Goal: Task Accomplishment & Management: Use online tool/utility

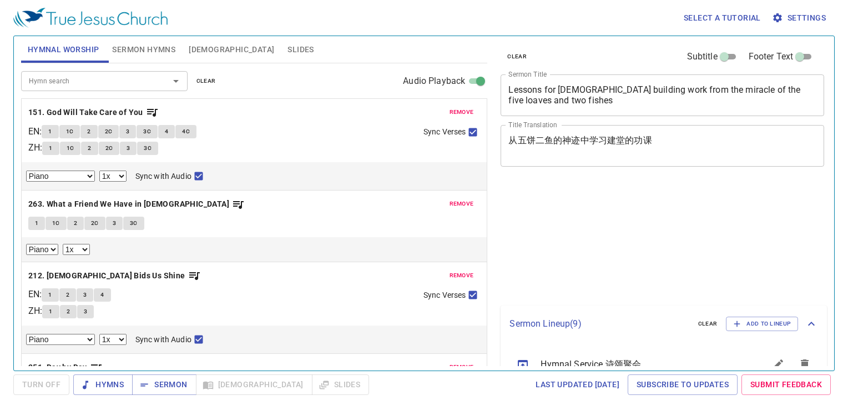
select select "1"
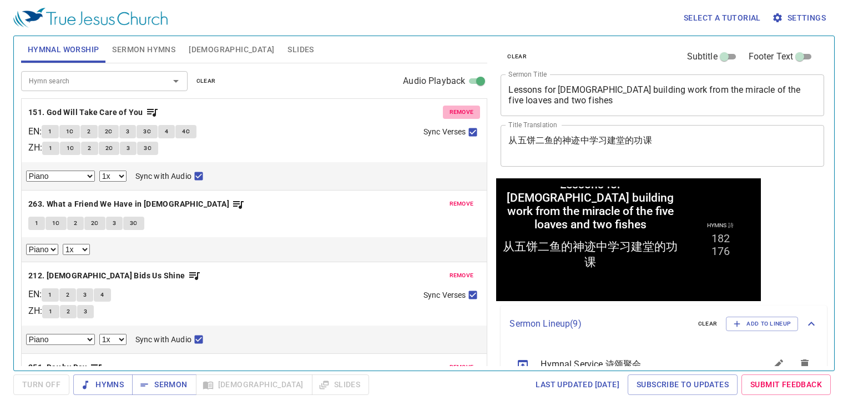
click at [457, 107] on span "remove" at bounding box center [462, 112] width 24 height 10
click at [456, 197] on button "remove" at bounding box center [462, 203] width 38 height 13
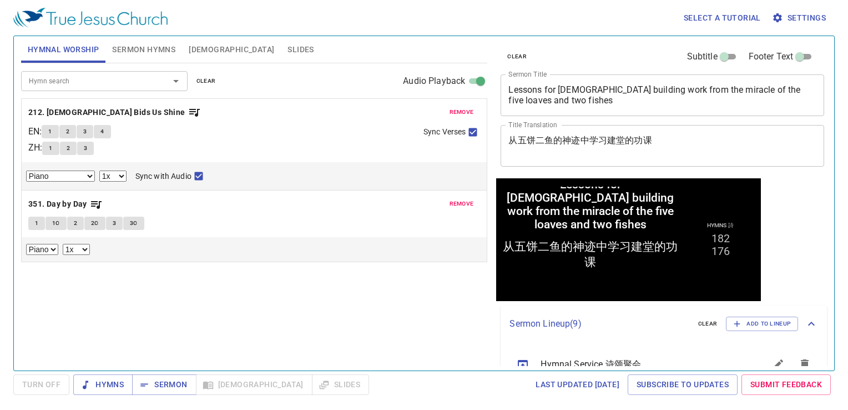
click at [456, 106] on button "remove" at bounding box center [462, 111] width 38 height 13
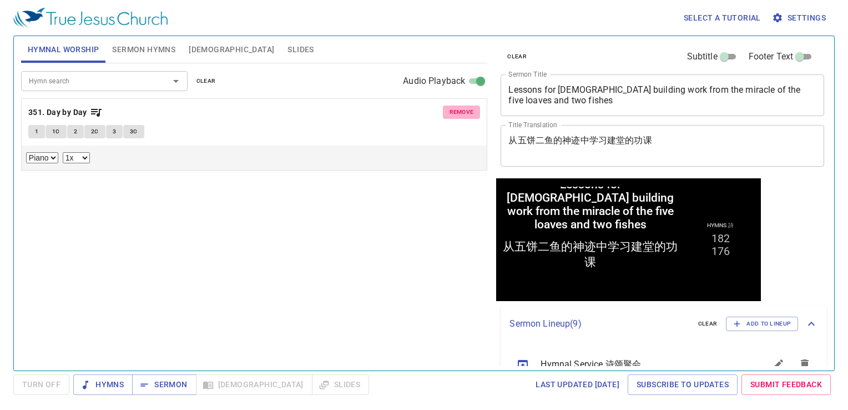
click at [456, 106] on button "remove" at bounding box center [462, 111] width 38 height 13
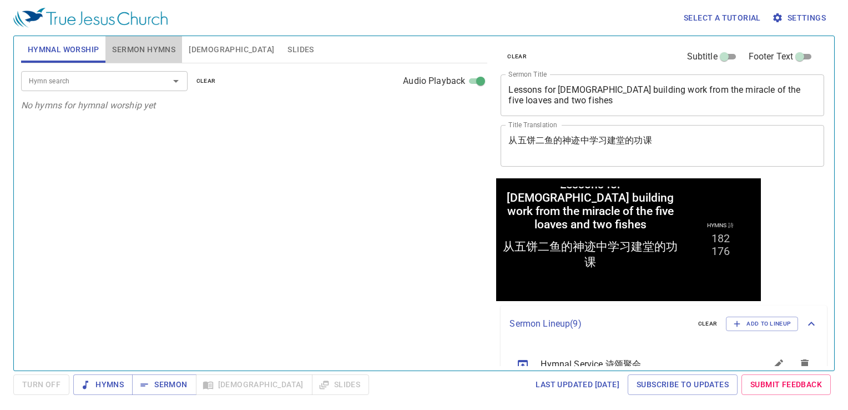
click at [160, 50] on span "Sermon Hymns" at bounding box center [143, 50] width 63 height 14
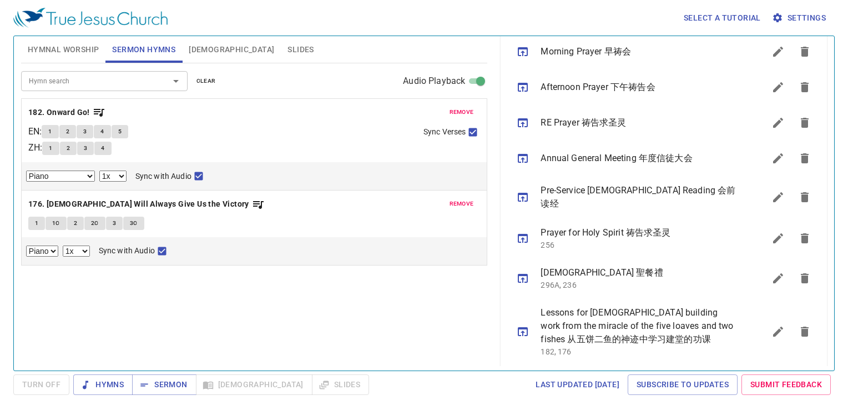
scroll to position [349, 0]
click at [801, 324] on icon "sermon lineup list" at bounding box center [804, 330] width 13 height 13
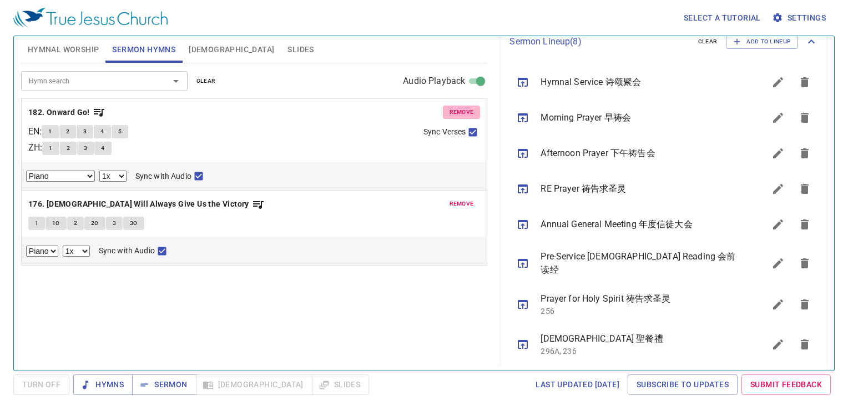
click at [464, 111] on span "remove" at bounding box center [462, 112] width 24 height 10
click at [464, 199] on span "remove" at bounding box center [462, 204] width 24 height 10
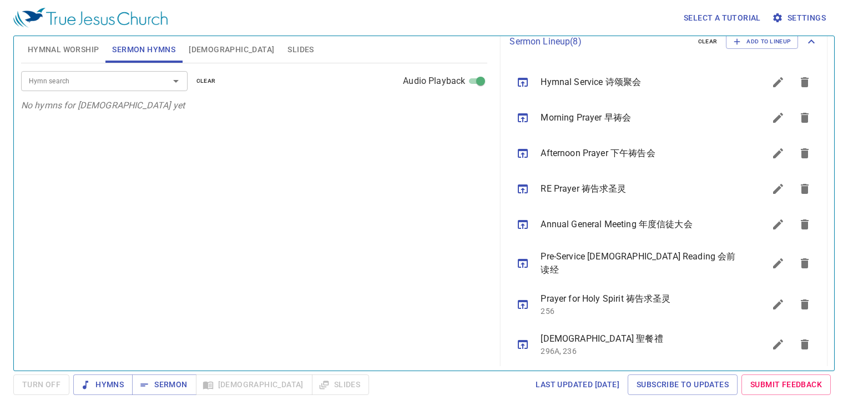
click at [527, 118] on icon "sermon lineup list" at bounding box center [523, 117] width 10 height 9
drag, startPoint x: 167, startPoint y: 385, endPoint x: 155, endPoint y: 395, distance: 14.9
click at [165, 386] on span "Sermon" at bounding box center [164, 385] width 46 height 14
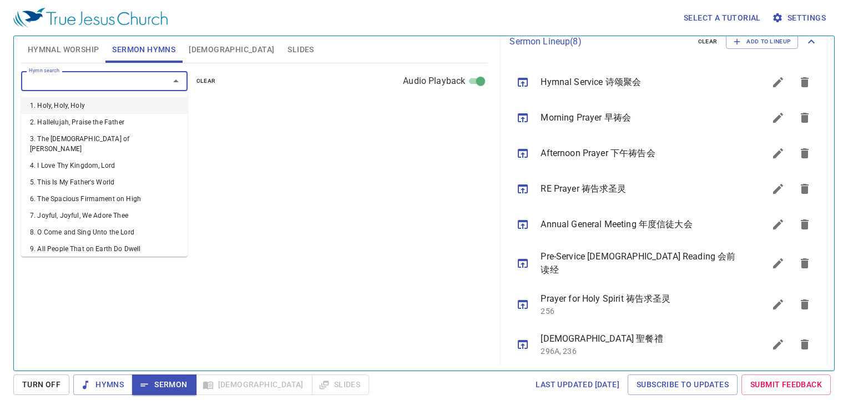
click at [143, 78] on input "Hymn search" at bounding box center [87, 80] width 127 height 13
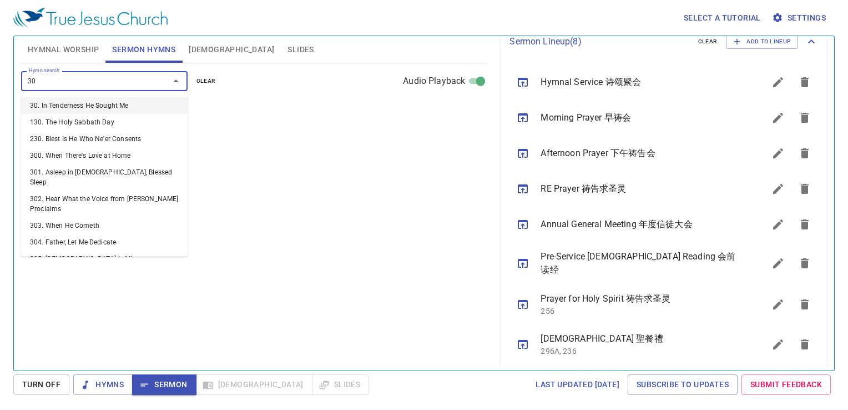
type input "300"
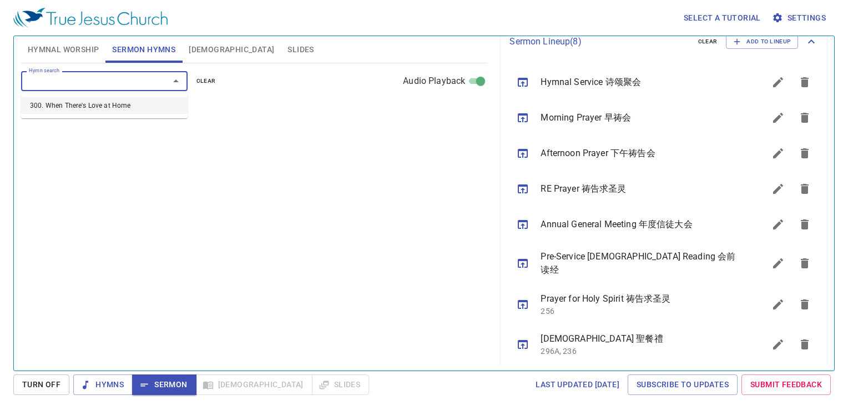
select select "1"
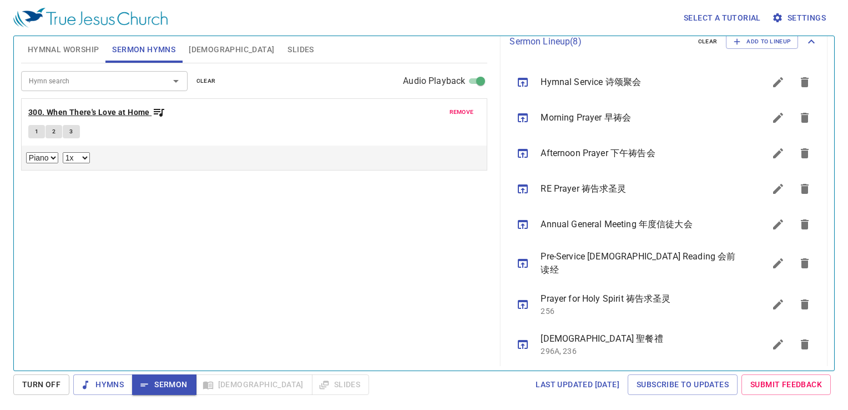
click at [93, 117] on b "300. When There's Love at Home" at bounding box center [89, 112] width 122 height 14
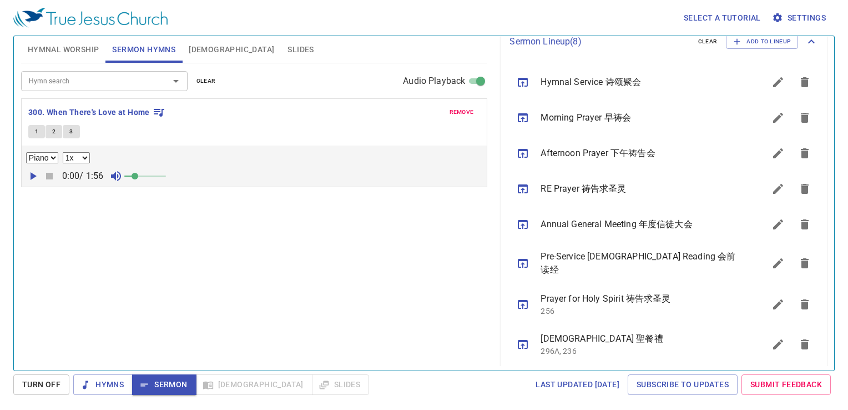
click at [267, 246] on div "Hymn search Hymn search clear Audio Playback remove 300. When There's Love at H…" at bounding box center [254, 212] width 467 height 298
click at [195, 49] on span "[DEMOGRAPHIC_DATA]" at bounding box center [231, 50] width 85 height 14
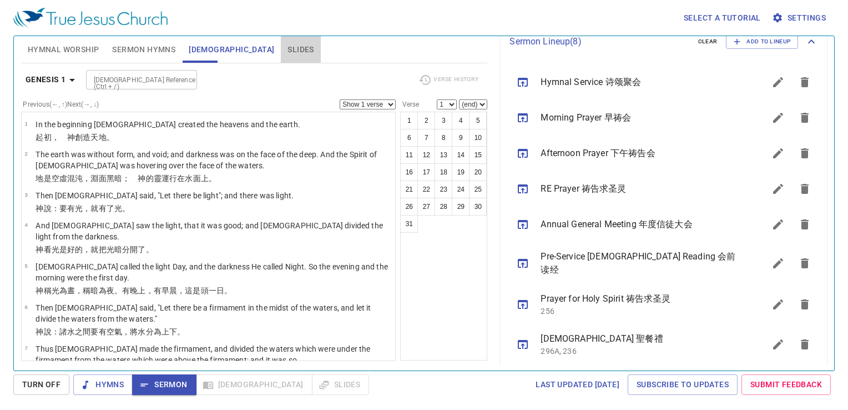
click at [288, 46] on span "Slides" at bounding box center [301, 50] width 26 height 14
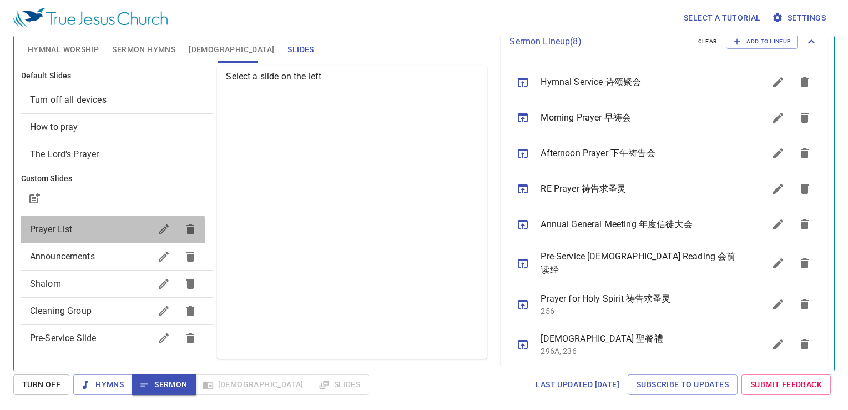
click at [51, 232] on span "Prayer List" at bounding box center [51, 229] width 43 height 11
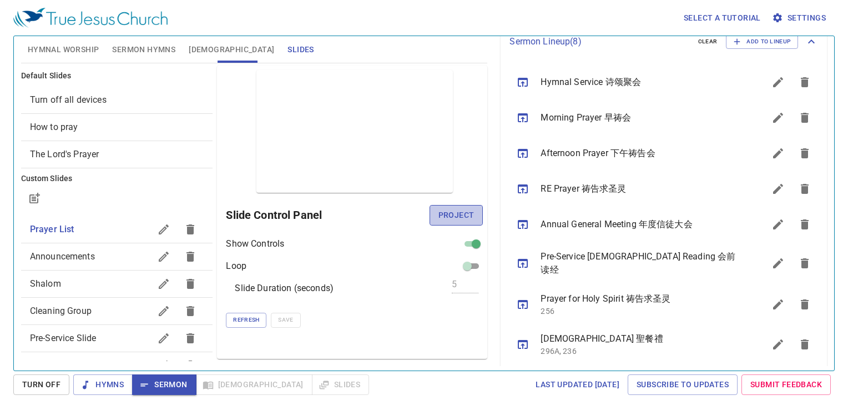
click at [460, 219] on span "Project" at bounding box center [457, 215] width 36 height 14
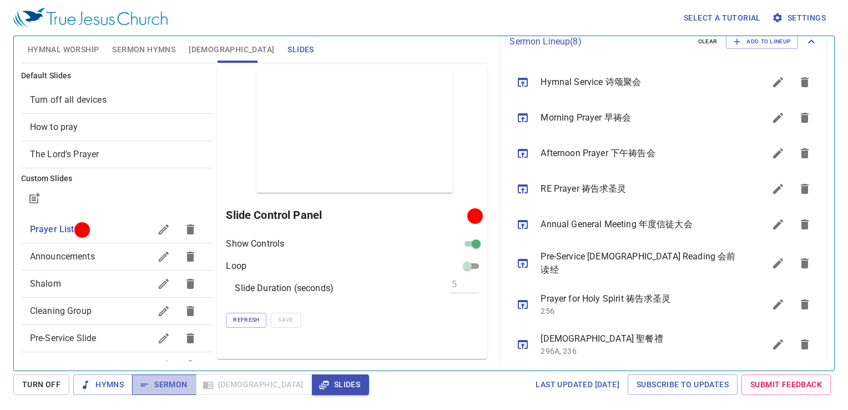
click at [165, 390] on span "Sermon" at bounding box center [164, 385] width 46 height 14
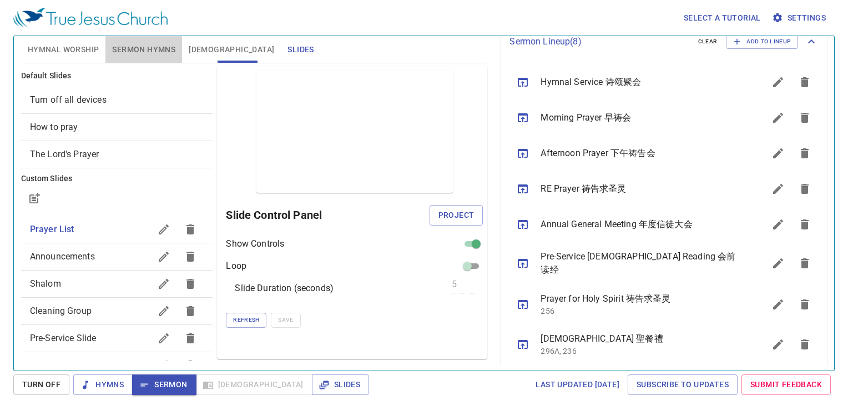
click at [162, 52] on span "Sermon Hymns" at bounding box center [143, 50] width 63 height 14
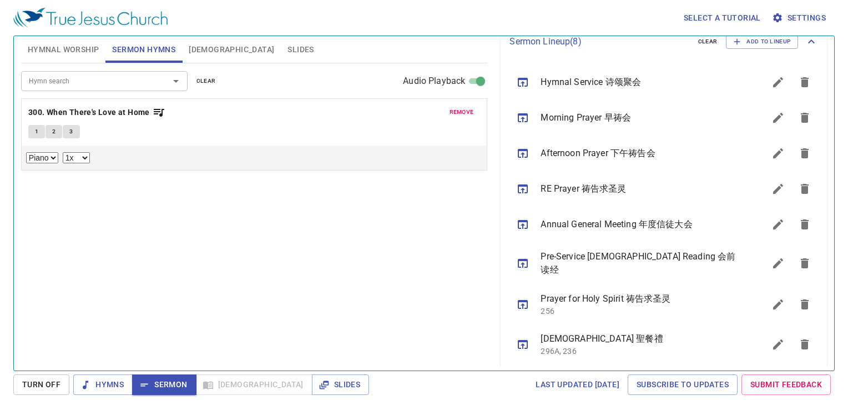
click at [238, 228] on div "Hymn search Hymn search clear Audio Playback remove 300. When There's Love at H…" at bounding box center [254, 212] width 467 height 298
click at [251, 218] on div "Hymn search Hymn search clear Audio Playback remove 300. When There's Love at H…" at bounding box center [254, 212] width 467 height 298
click at [125, 110] on b "300. When There's Love at Home" at bounding box center [89, 112] width 122 height 14
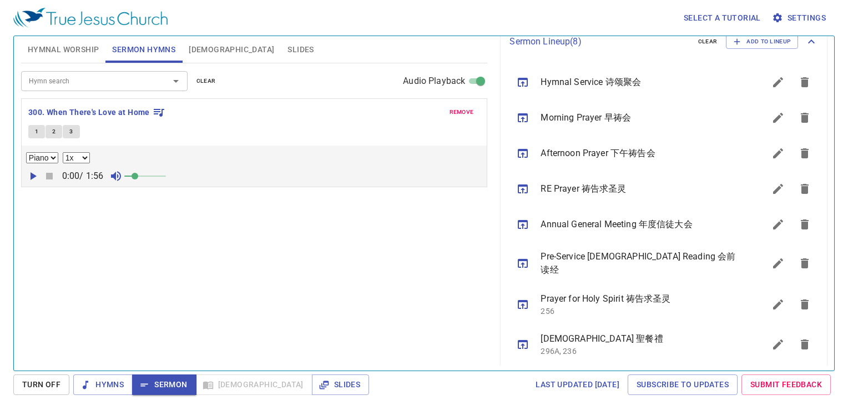
click at [133, 232] on div "Hymn search Hymn search clear Audio Playback remove 300. When There's Love at H…" at bounding box center [254, 212] width 467 height 298
click at [135, 231] on div "Hymn search Hymn search clear Audio Playback remove 300. When There's Love at H…" at bounding box center [254, 212] width 467 height 298
click at [36, 129] on span "1" at bounding box center [36, 132] width 3 height 10
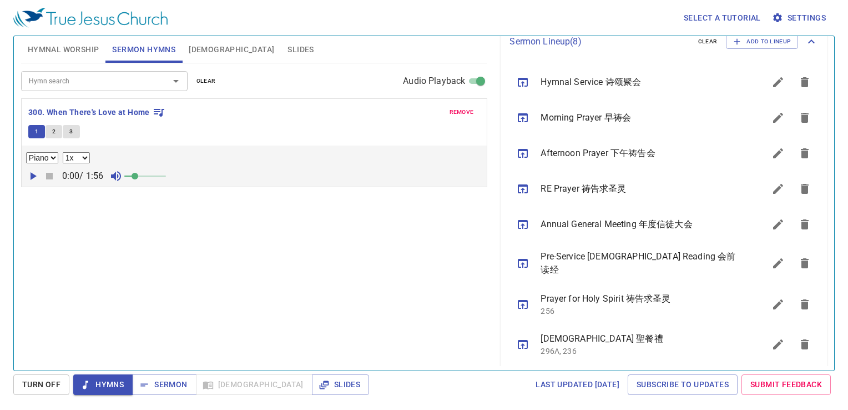
click at [218, 295] on div "Hymn search Hymn search clear Audio Playback remove 300. When There's Love at H…" at bounding box center [254, 212] width 467 height 298
click at [175, 385] on span "Sermon" at bounding box center [164, 385] width 46 height 14
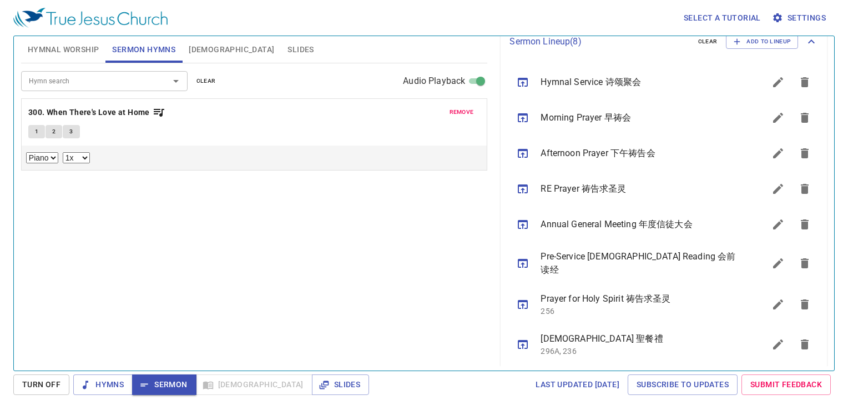
click at [340, 238] on div "Hymn search Hymn search clear Audio Playback remove 300. When There's Love at H…" at bounding box center [254, 212] width 467 height 298
click at [204, 52] on span "[DEMOGRAPHIC_DATA]" at bounding box center [231, 50] width 85 height 14
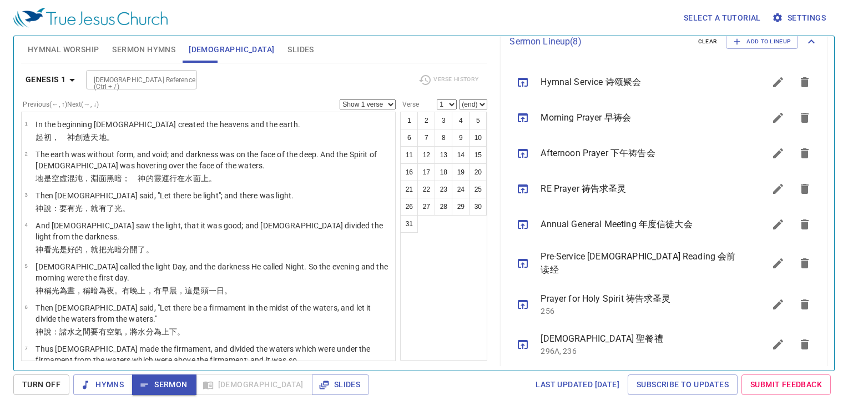
click at [446, 254] on div "1 2 3 4 5 6 7 8 9 10 11 12 13 14 15 16 17 18 19 20 21 22 23 24 25 26 27 28 29 3…" at bounding box center [443, 236] width 87 height 249
click at [288, 48] on span "Slides" at bounding box center [301, 50] width 26 height 14
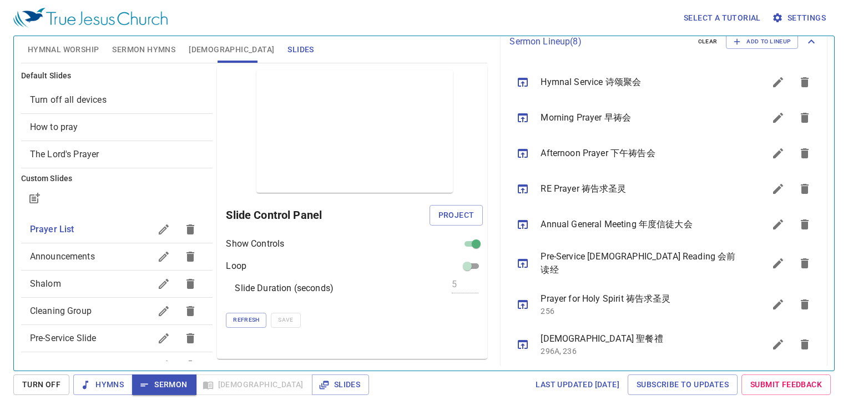
click at [411, 391] on div "Last updated 7/2/2025 Subscribe to Updates Submit Feedback" at bounding box center [604, 384] width 462 height 21
click at [414, 322] on div "Refresh Save" at bounding box center [354, 320] width 257 height 14
click at [159, 53] on span "Sermon Hymns" at bounding box center [143, 50] width 63 height 14
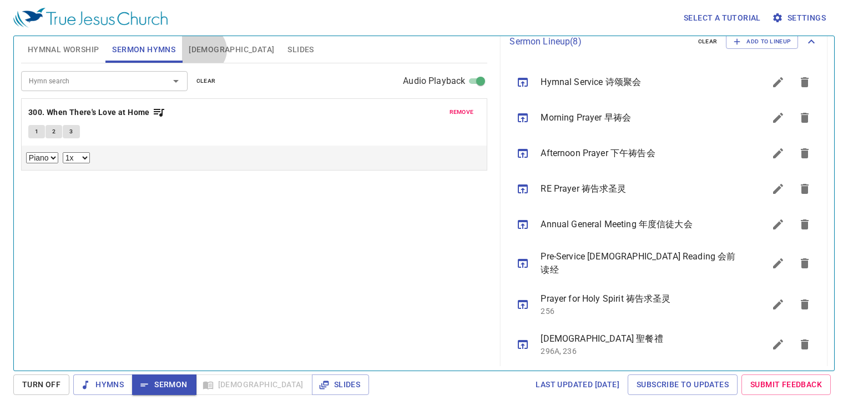
drag, startPoint x: 202, startPoint y: 50, endPoint x: 180, endPoint y: 56, distance: 22.9
click at [202, 50] on span "[DEMOGRAPHIC_DATA]" at bounding box center [231, 50] width 85 height 14
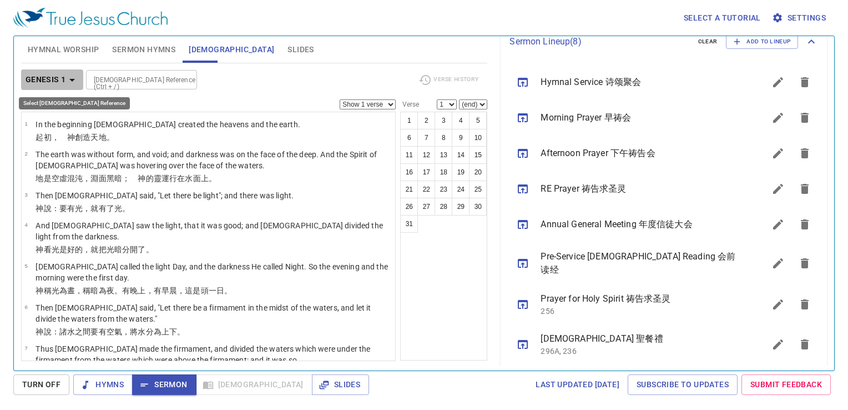
click at [39, 79] on b "Genesis 1" at bounding box center [46, 80] width 41 height 14
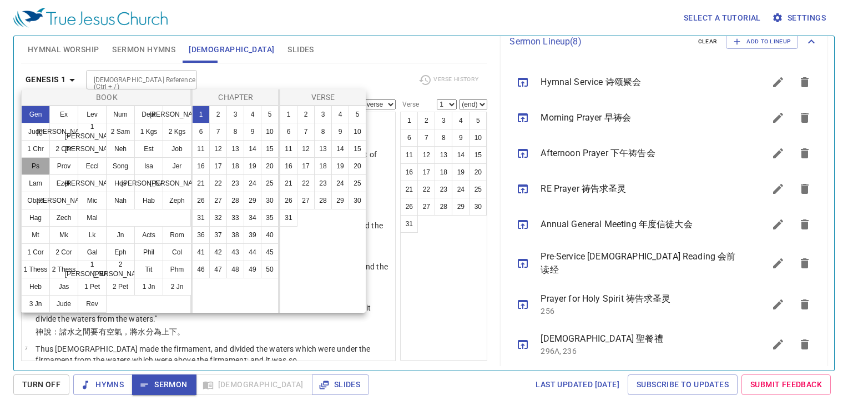
click at [38, 172] on button "Ps" at bounding box center [35, 166] width 29 height 18
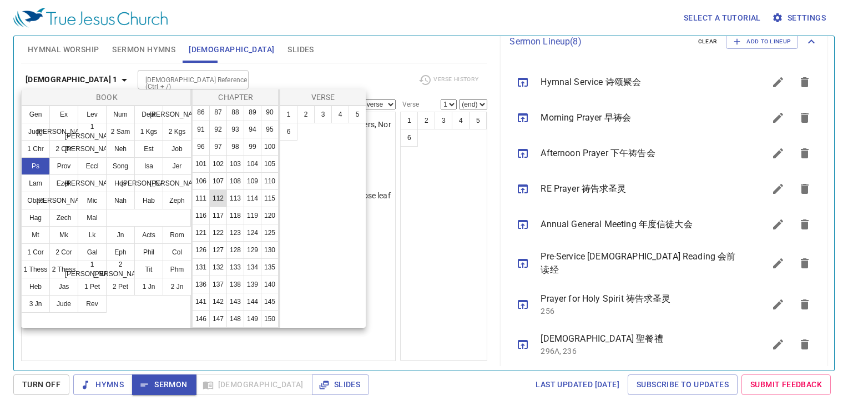
scroll to position [389, 0]
click at [219, 241] on button "122" at bounding box center [218, 233] width 18 height 18
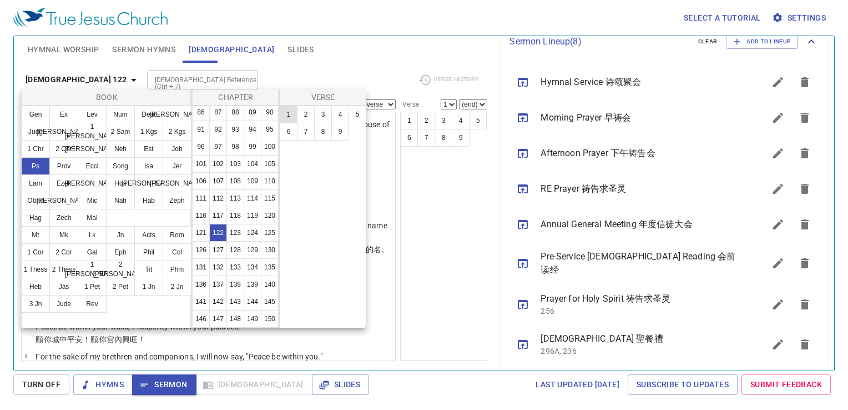
click at [287, 115] on button "1" at bounding box center [289, 114] width 18 height 18
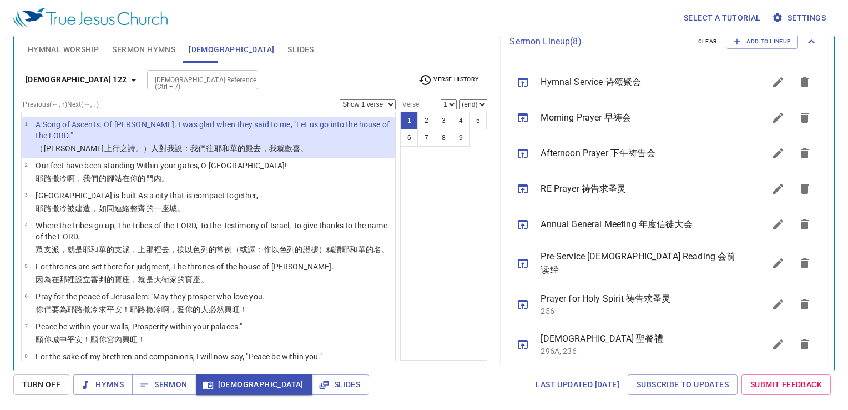
click at [381, 101] on select "Show 1 verse Show 2 verses Show 3 verses Show 4 verses Show 5 verses" at bounding box center [368, 104] width 56 height 10
select select "2"
click at [340, 99] on select "Show 1 verse Show 2 verses Show 3 verses Show 4 verses Show 5 verses" at bounding box center [368, 104] width 56 height 10
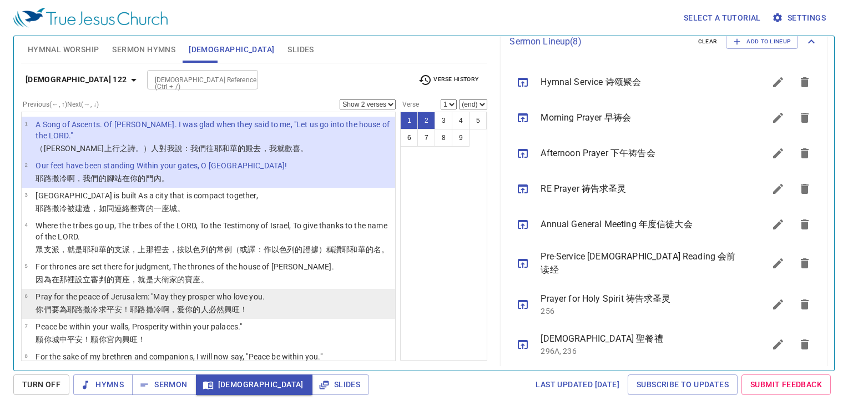
click at [249, 315] on p "你們要為耶路撒冷 求 平安 ！耶路撒冷 啊，愛 你的人必然興旺 ！" at bounding box center [150, 309] width 229 height 11
select select "6"
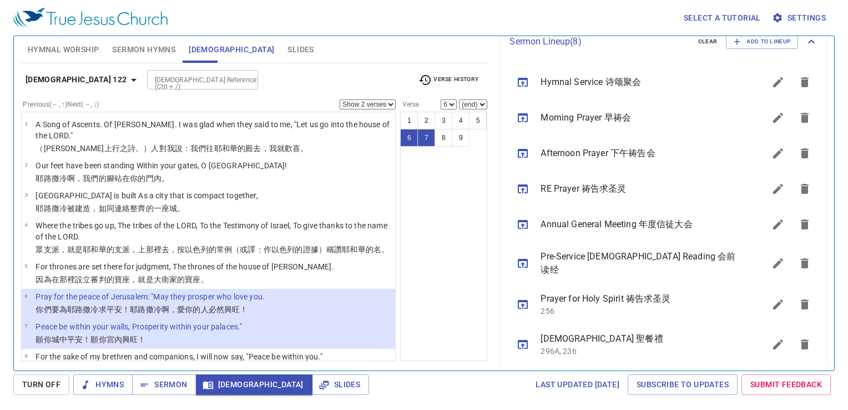
click at [375, 107] on select "Show 1 verse Show 2 verses Show 3 verses Show 4 verses Show 5 verses" at bounding box center [368, 104] width 56 height 10
select select "1"
click at [340, 99] on select "Show 1 verse Show 2 verses Show 3 verses Show 4 verses Show 5 verses" at bounding box center [368, 104] width 56 height 10
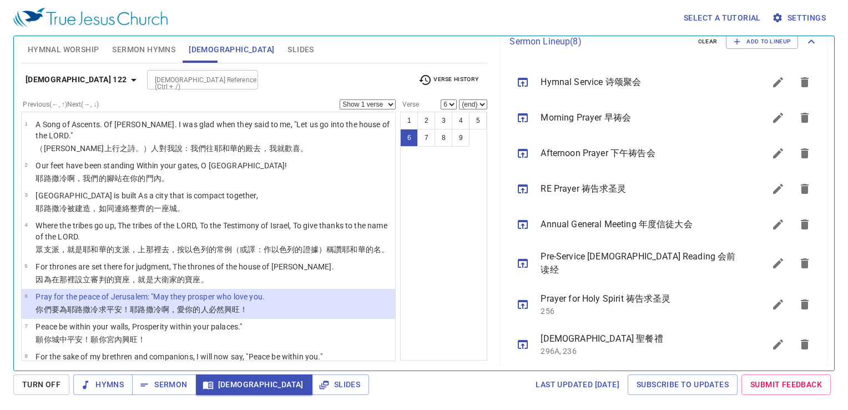
click at [441, 200] on div "1 2 3 4 5 6 7 8 9" at bounding box center [443, 236] width 87 height 249
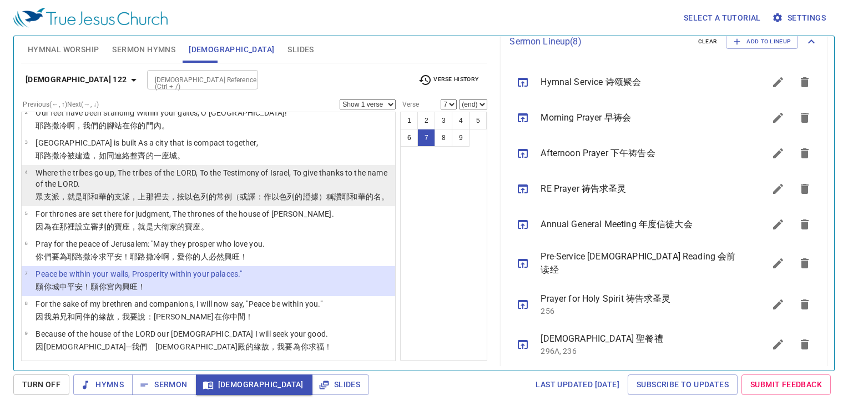
scroll to position [63, 0]
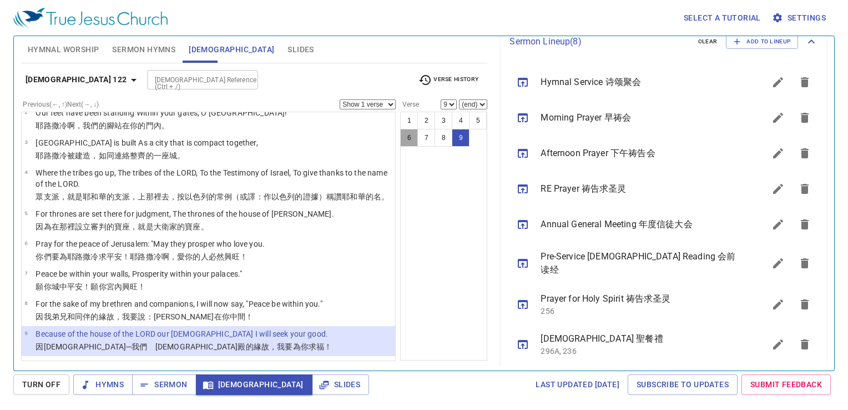
click at [411, 141] on button "6" at bounding box center [409, 138] width 18 height 18
select select "6"
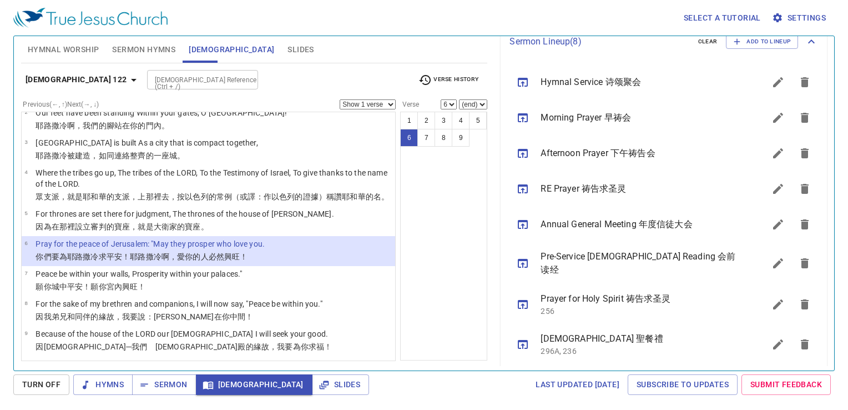
click at [381, 101] on select "Show 1 verse Show 2 verses Show 3 verses Show 4 verses Show 5 verses" at bounding box center [368, 104] width 56 height 10
select select "4"
click at [340, 99] on select "Show 1 verse Show 2 verses Show 3 verses Show 4 verses Show 5 verses" at bounding box center [368, 104] width 56 height 10
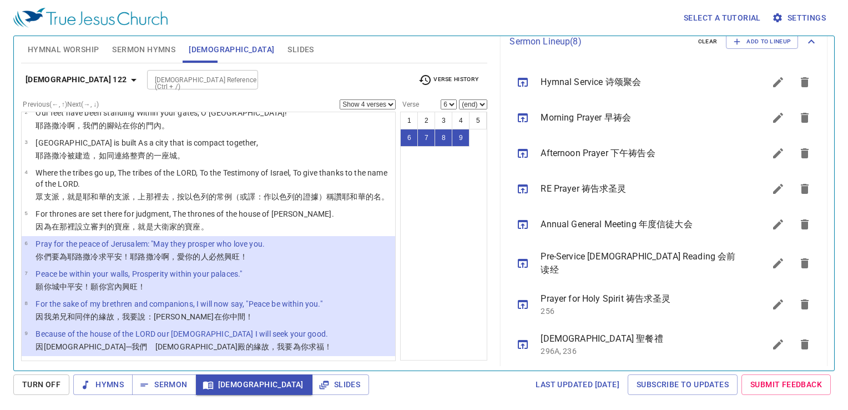
click at [446, 208] on div "1 2 3 4 5 6 7 8 9" at bounding box center [443, 236] width 87 height 249
click at [288, 47] on span "Slides" at bounding box center [301, 50] width 26 height 14
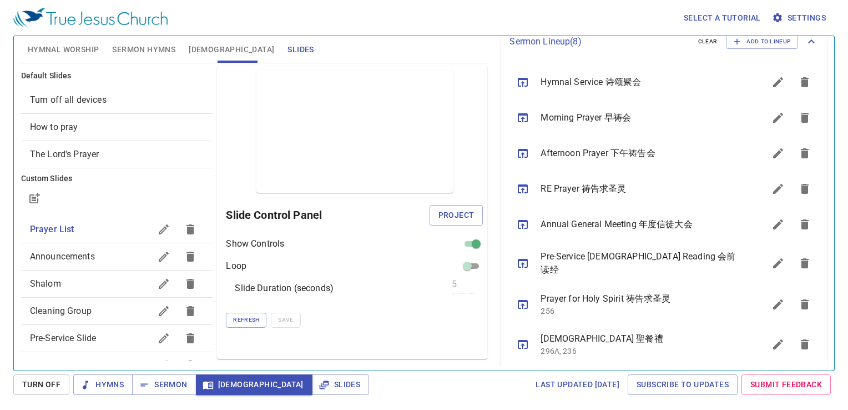
click at [437, 336] on div "Preview Only Slide Control Panel Project Show Controls Loop Slide Duration (sec…" at bounding box center [352, 212] width 270 height 293
click at [470, 219] on span "Project" at bounding box center [457, 215] width 36 height 14
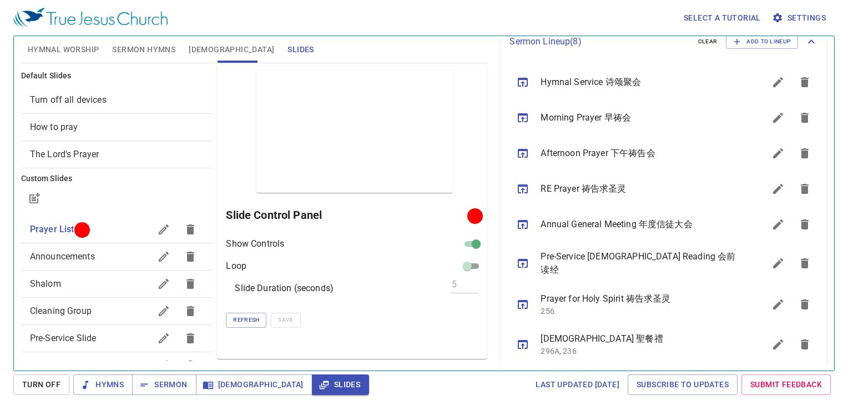
click at [151, 221] on button "button" at bounding box center [163, 229] width 27 height 27
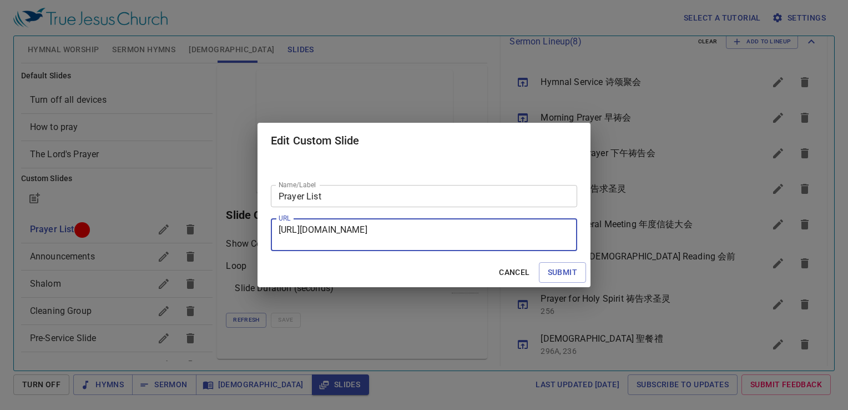
drag, startPoint x: 496, startPoint y: 241, endPoint x: 239, endPoint y: 220, distance: 258.5
click at [237, 224] on div "Edit Custom Slide Name/Label Prayer List Name/Label URL https://docs.google.com…" at bounding box center [424, 205] width 848 height 410
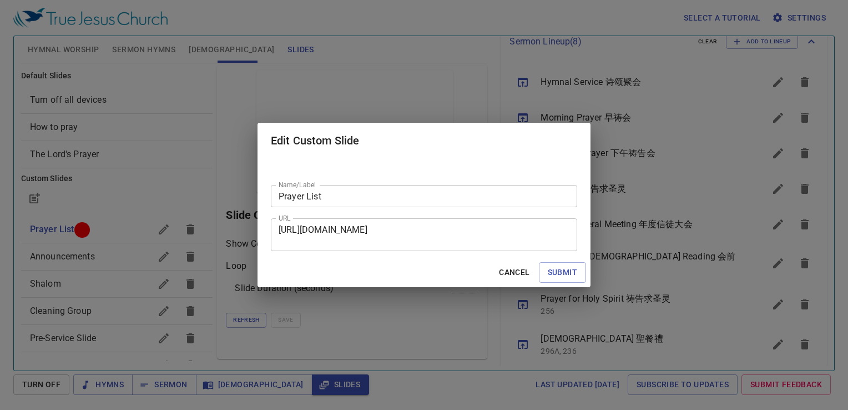
click at [217, 187] on div "Edit Custom Slide Name/Label Prayer List Name/Label URL https://docs.google.com…" at bounding box center [424, 205] width 848 height 410
drag, startPoint x: 514, startPoint y: 275, endPoint x: 429, endPoint y: 248, distance: 89.5
click at [513, 274] on span "Cancel" at bounding box center [514, 272] width 31 height 14
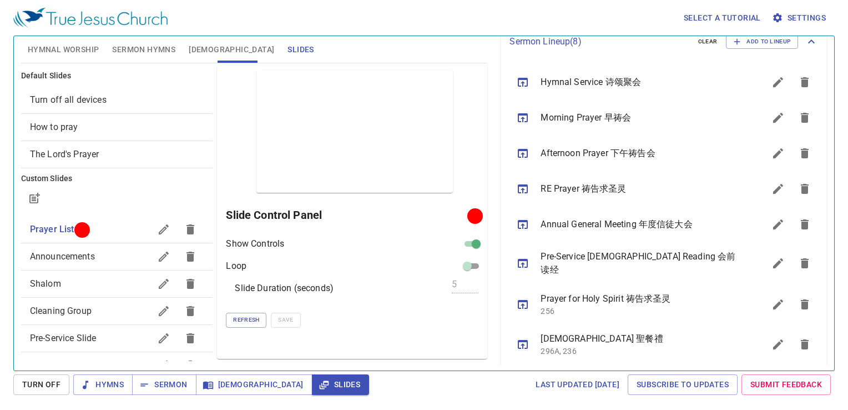
click at [72, 34] on div "Select a tutorial Settings" at bounding box center [421, 18] width 817 height 36
click at [84, 48] on span "Hymnal Worship" at bounding box center [64, 50] width 72 height 14
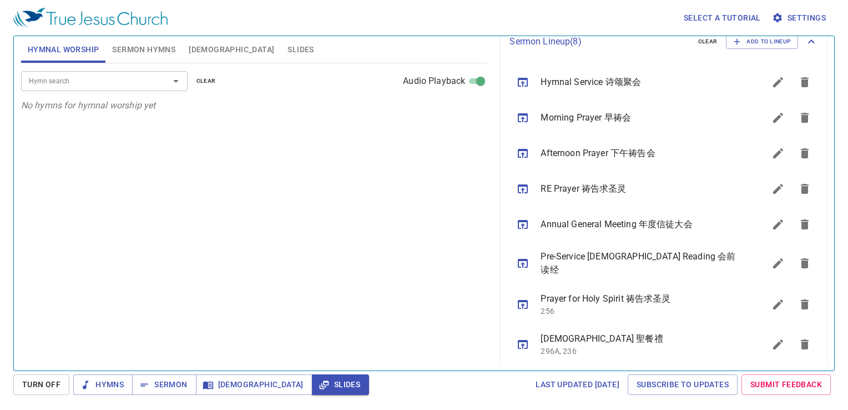
click at [144, 77] on input "Hymn search" at bounding box center [87, 80] width 127 height 13
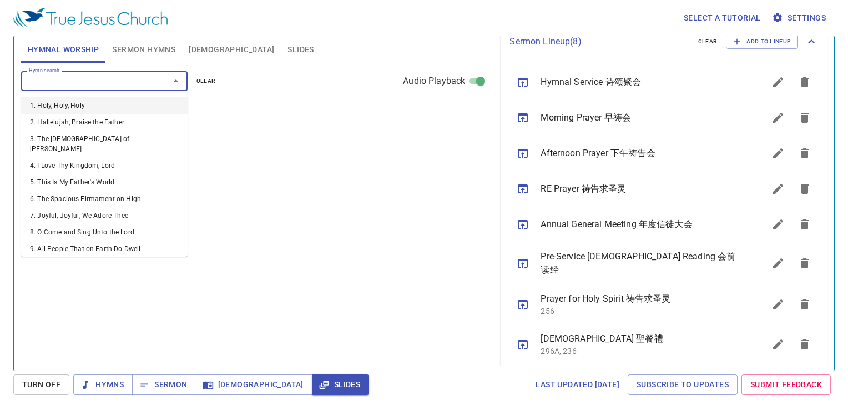
type input "2"
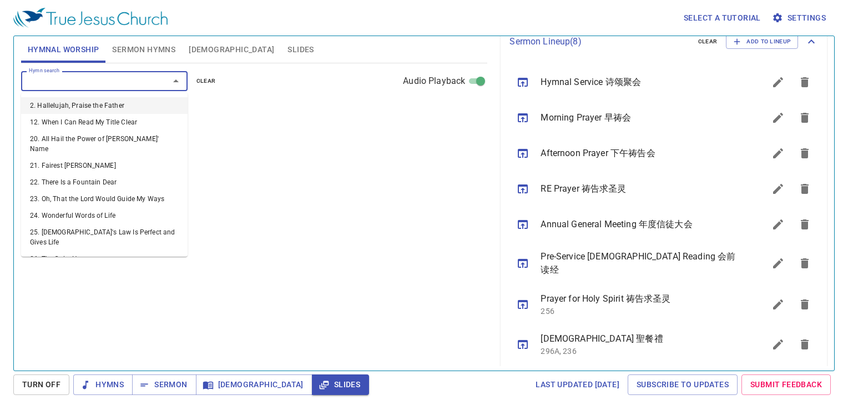
select select "1"
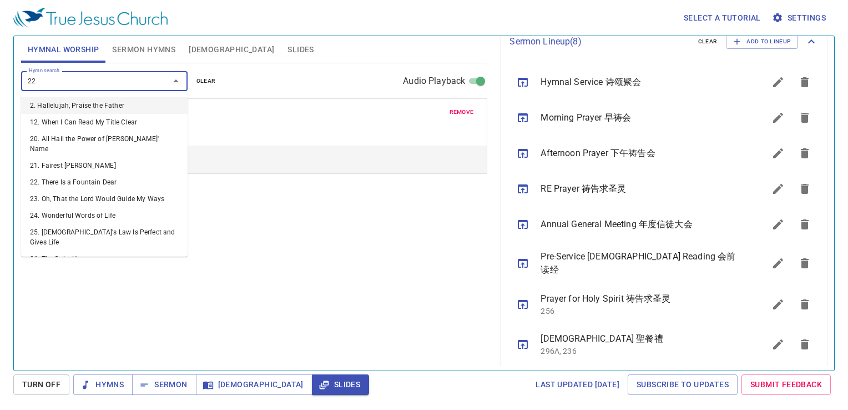
type input "223"
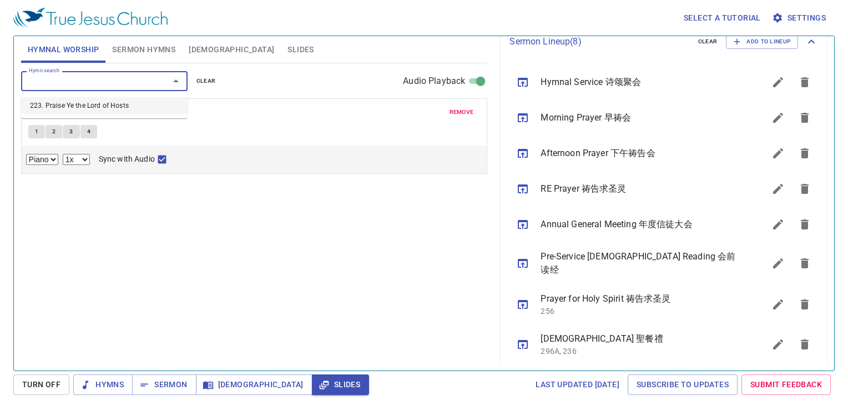
select select "1"
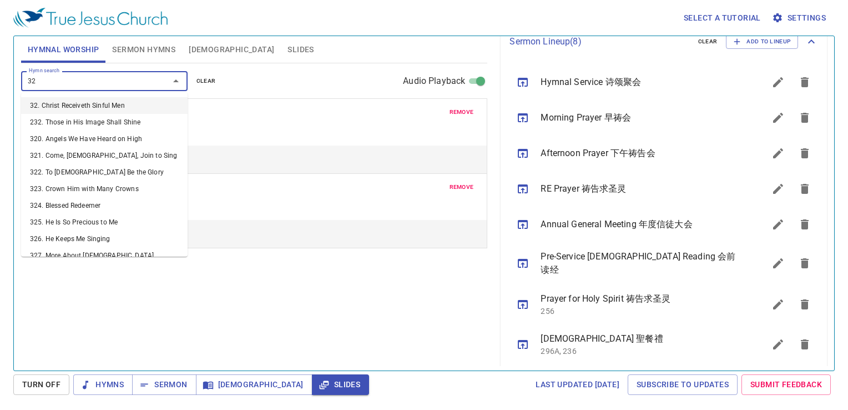
type input "328"
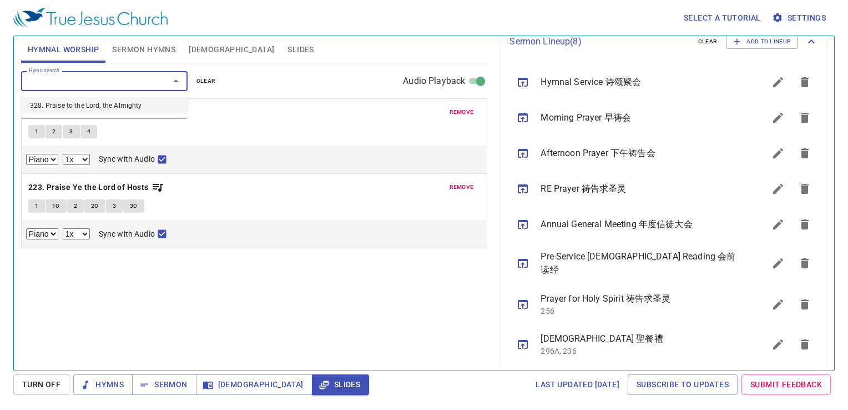
select select "1"
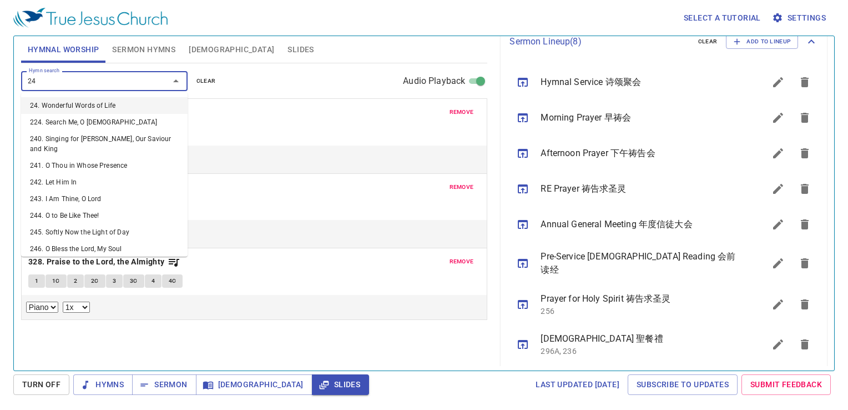
type input "240"
select select "1"
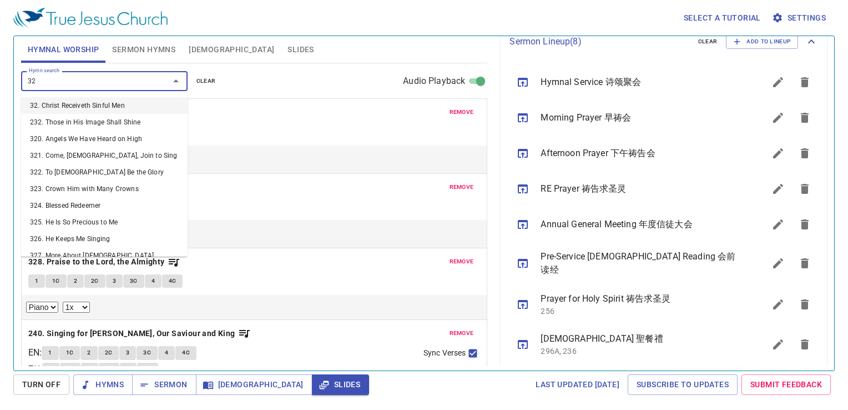
type input "321"
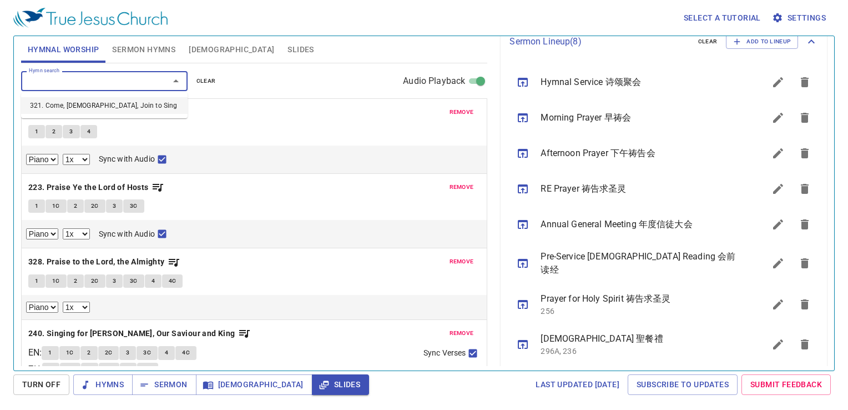
select select "1"
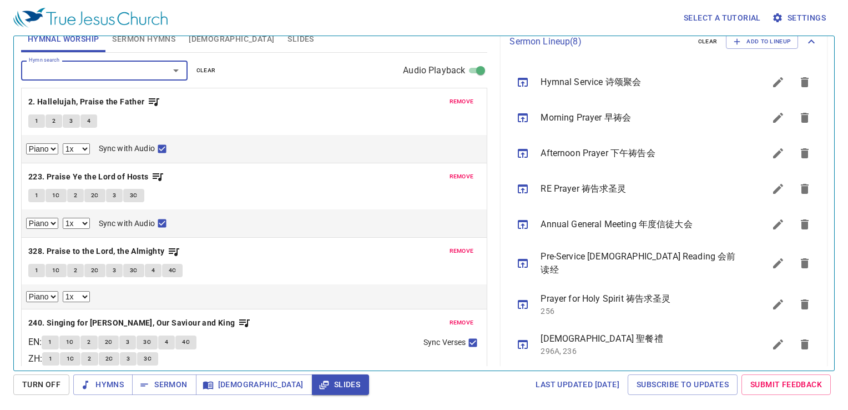
scroll to position [0, 0]
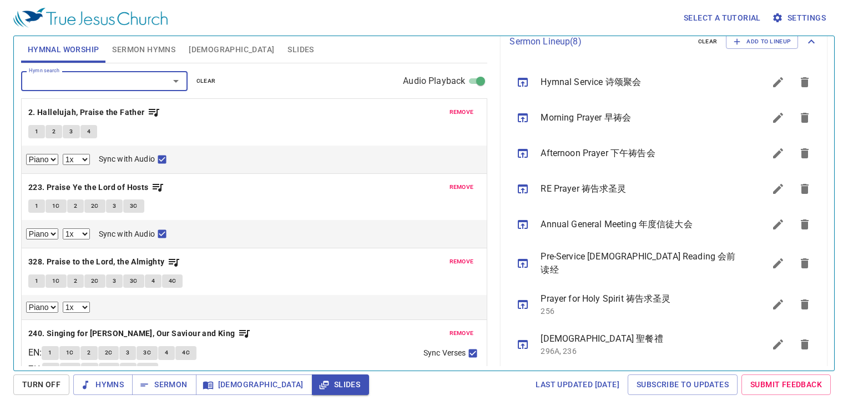
click at [39, 157] on select "Piano" at bounding box center [42, 159] width 32 height 11
click at [41, 160] on select "Piano" at bounding box center [42, 159] width 32 height 11
click at [82, 152] on div "Piano 0.6x 0.7x 0.8x 0.9x 1x 1.1x 1.2x 1.3x 1.4x 1.5x 1.7x 2x Sync with Audio" at bounding box center [254, 159] width 457 height 14
click at [82, 158] on select "0.6x 0.7x 0.8x 0.9x 1x 1.1x 1.2x 1.3x 1.4x 1.5x 1.7x 2x" at bounding box center [76, 159] width 27 height 11
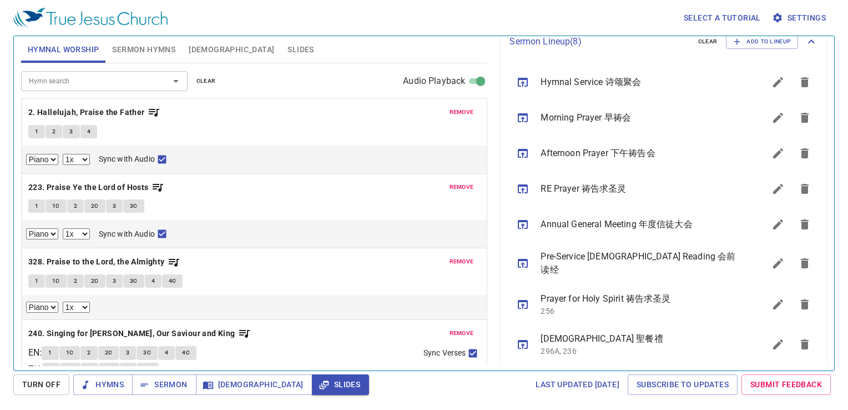
click at [153, 155] on span "Sync with Audio" at bounding box center [127, 159] width 56 height 12
click at [155, 155] on input "Sync with Audio" at bounding box center [162, 161] width 14 height 14
click at [164, 157] on input "Sync with Audio" at bounding box center [162, 161] width 14 height 14
drag, startPoint x: 159, startPoint y: 159, endPoint x: 158, endPoint y: 148, distance: 11.7
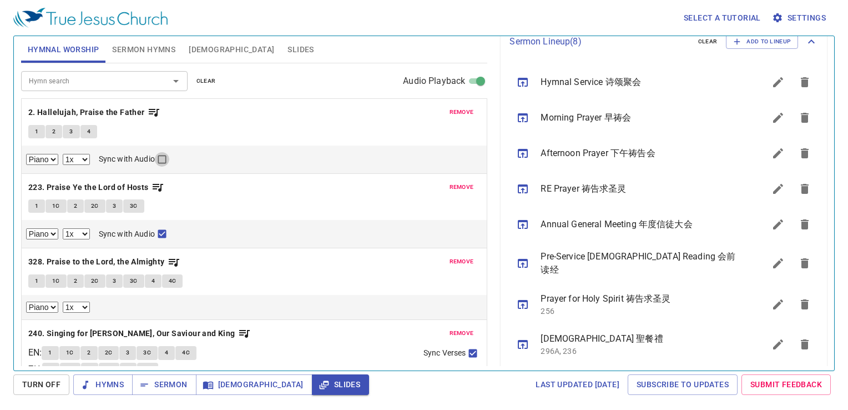
click at [158, 159] on input "Sync with Audio" at bounding box center [162, 161] width 14 height 14
click at [156, 110] on icon "button" at bounding box center [153, 111] width 13 height 13
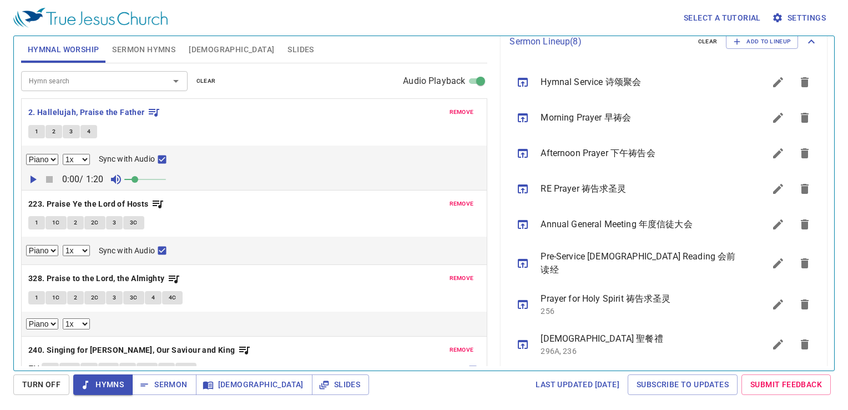
click at [163, 157] on input "Sync with Audio" at bounding box center [162, 161] width 14 height 14
click at [159, 159] on input "Sync with Audio" at bounding box center [162, 161] width 14 height 14
checkbox input "true"
drag, startPoint x: 276, startPoint y: 378, endPoint x: 274, endPoint y: 392, distance: 14.2
click at [312, 392] on button "Slides" at bounding box center [340, 384] width 57 height 21
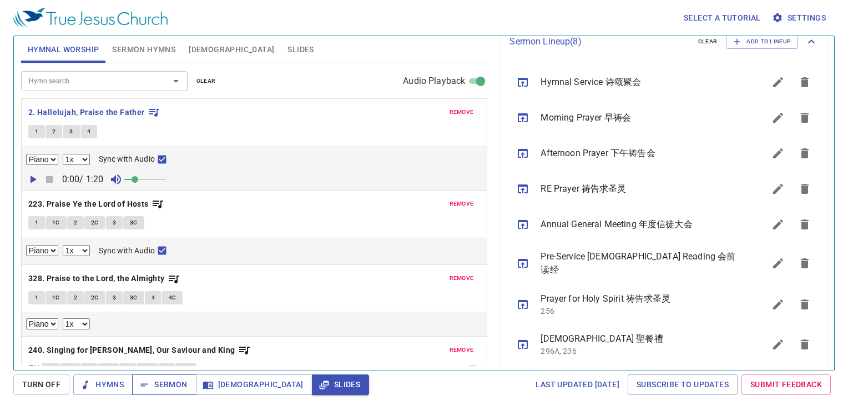
click at [164, 384] on span "Sermon" at bounding box center [164, 385] width 46 height 14
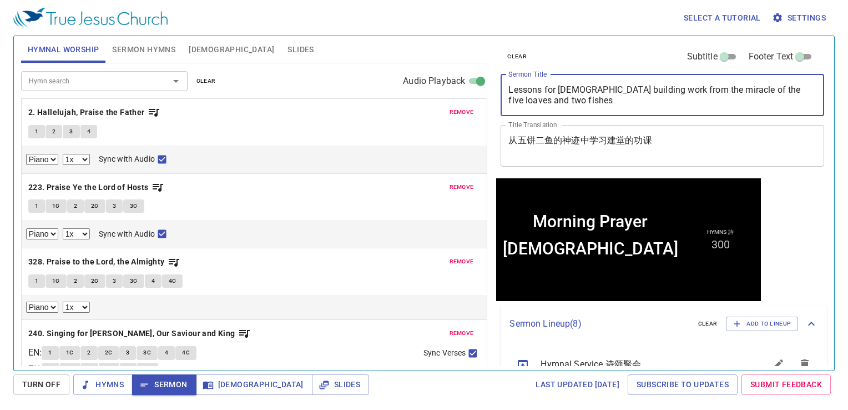
click at [609, 89] on textarea "Morning Prayer" at bounding box center [663, 94] width 308 height 21
drag, startPoint x: 609, startPoint y: 89, endPoint x: 451, endPoint y: 107, distance: 158.7
click at [452, 107] on div "Hymnal Worship Sermon Hymns Bible Slides Hymn search Hymn search clear Audio Pl…" at bounding box center [424, 199] width 815 height 334
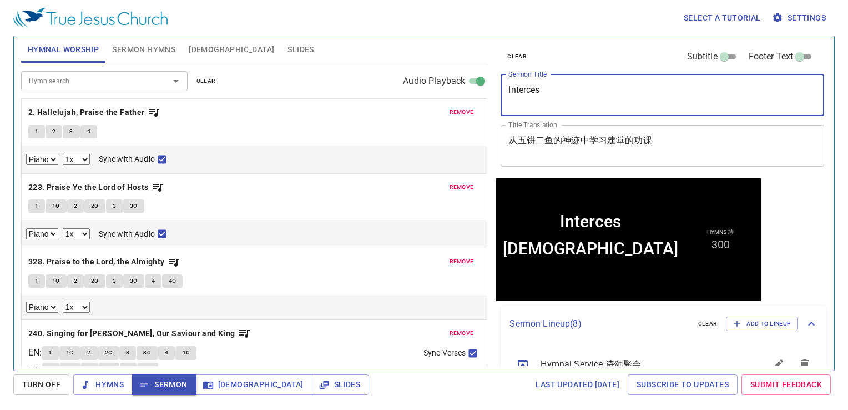
type textarea "Intercess"
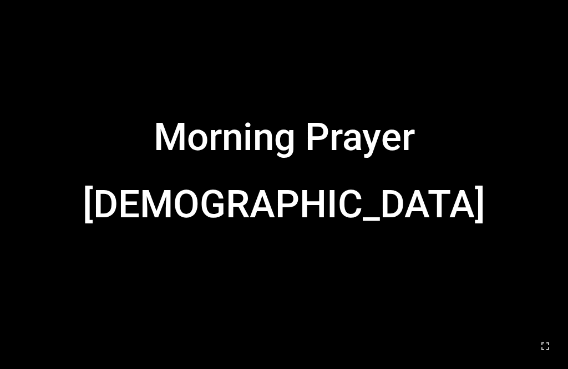
drag, startPoint x: 546, startPoint y: 350, endPoint x: 546, endPoint y: 381, distance: 31.1
click at [444, 350] on icon "button" at bounding box center [545, 345] width 13 height 13
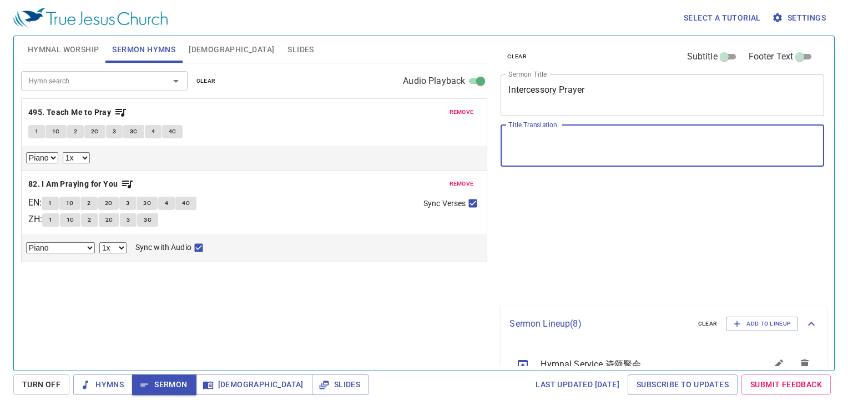
select select "1"
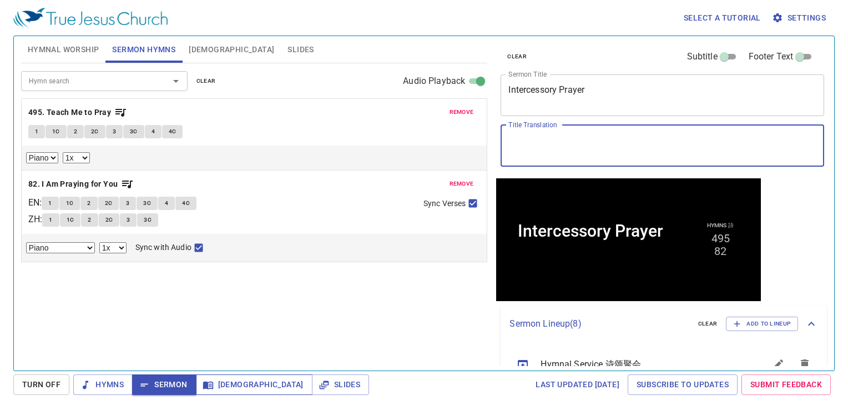
click at [239, 383] on button "[DEMOGRAPHIC_DATA]" at bounding box center [254, 384] width 117 height 21
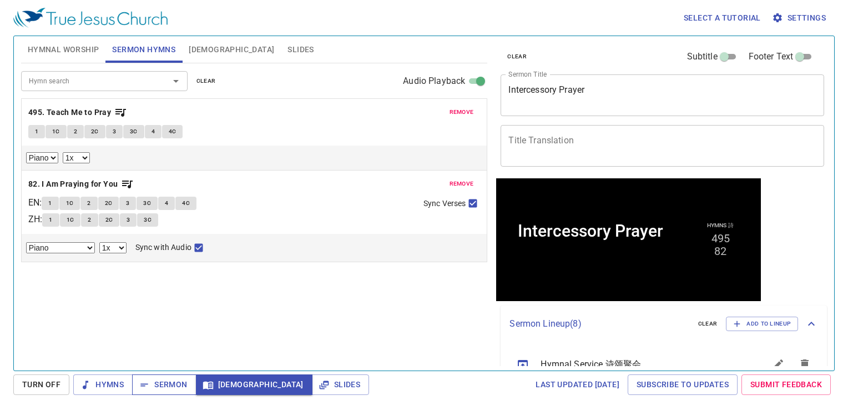
click at [190, 384] on button "Sermon" at bounding box center [164, 384] width 64 height 21
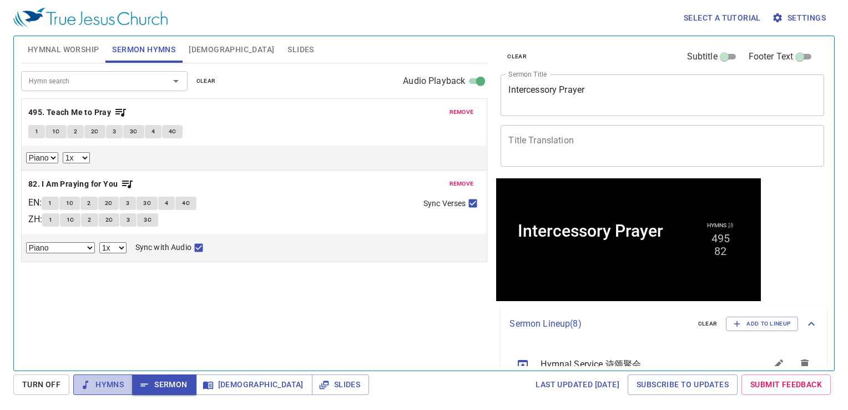
drag, startPoint x: 111, startPoint y: 381, endPoint x: 113, endPoint y: 374, distance: 6.9
click at [110, 381] on span "Hymns" at bounding box center [103, 385] width 42 height 14
click at [67, 59] on button "Hymnal Worship" at bounding box center [63, 49] width 85 height 27
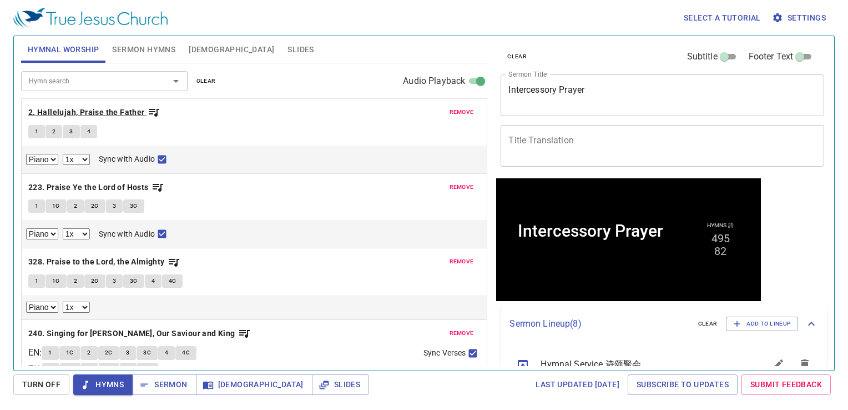
click at [69, 115] on b "2. Hallelujah, Praise the Father" at bounding box center [86, 112] width 117 height 14
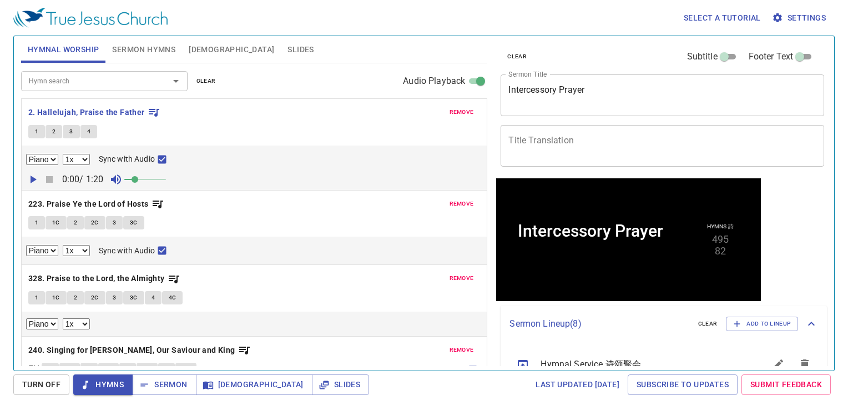
click at [38, 130] on button "1" at bounding box center [36, 131] width 17 height 13
checkbox input "false"
click at [546, 141] on textarea "Title Translation" at bounding box center [663, 145] width 308 height 21
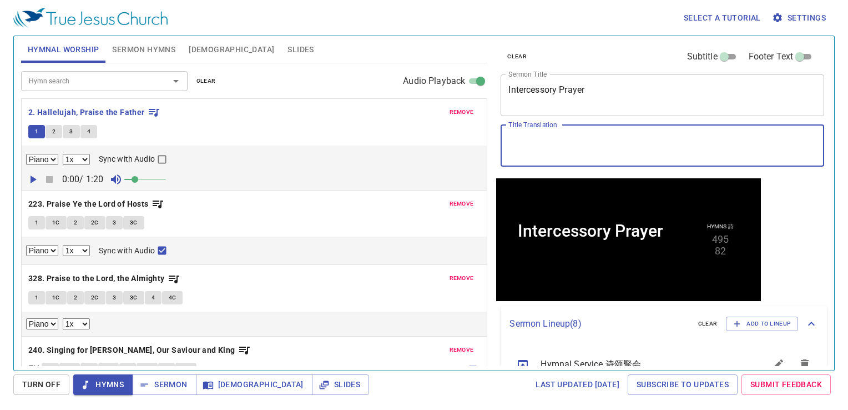
click at [56, 132] on button "2" at bounding box center [54, 131] width 17 height 13
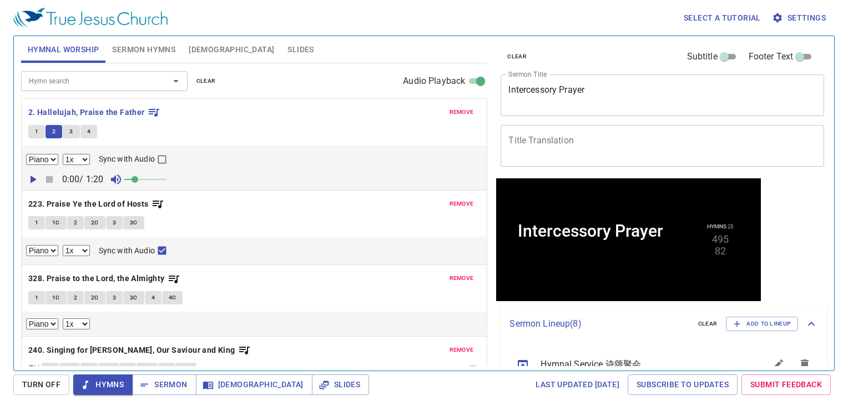
click at [545, 131] on div "x Title Translation" at bounding box center [663, 146] width 324 height 42
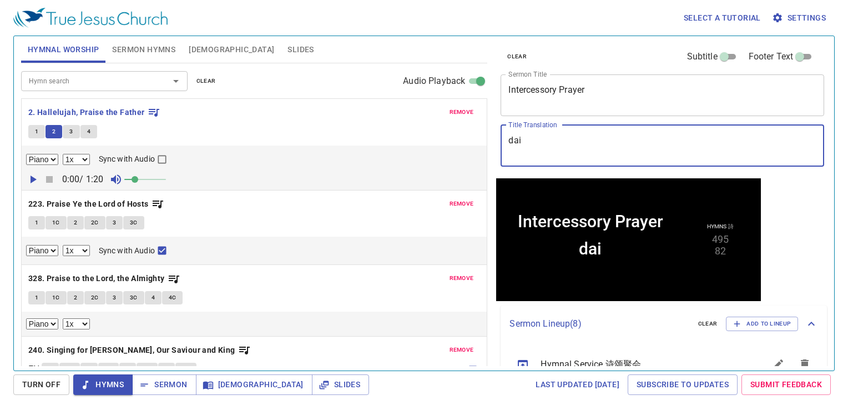
type textarea "代"
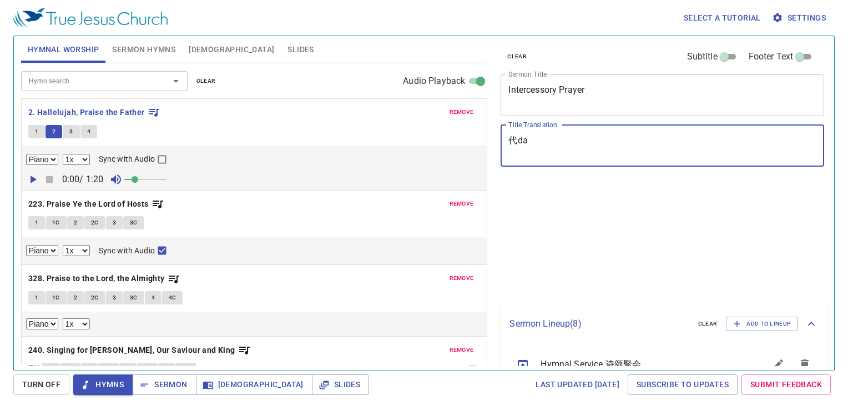
select select "1"
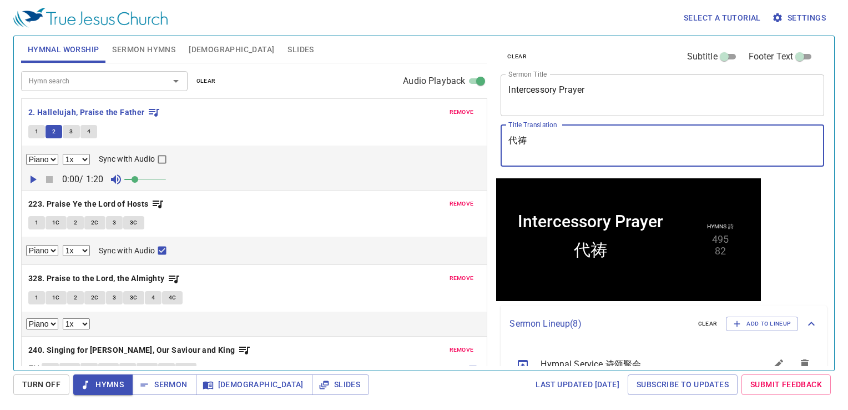
type textarea "代祷"
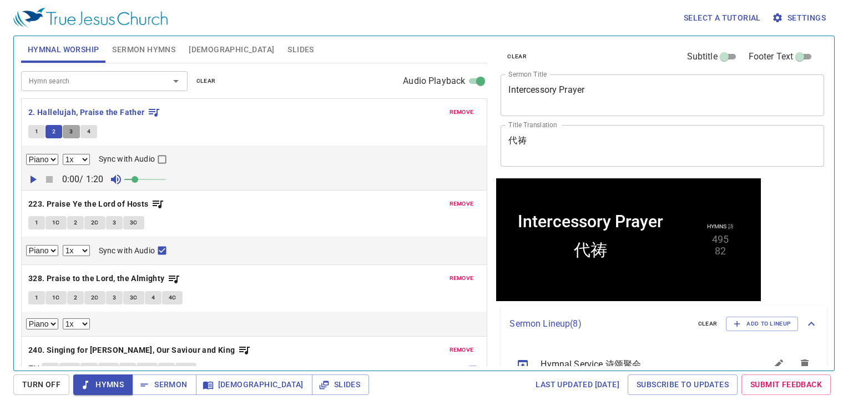
click at [67, 130] on button "3" at bounding box center [71, 131] width 17 height 13
click at [83, 132] on button "4" at bounding box center [88, 131] width 17 height 13
click at [210, 50] on span "[DEMOGRAPHIC_DATA]" at bounding box center [231, 50] width 85 height 14
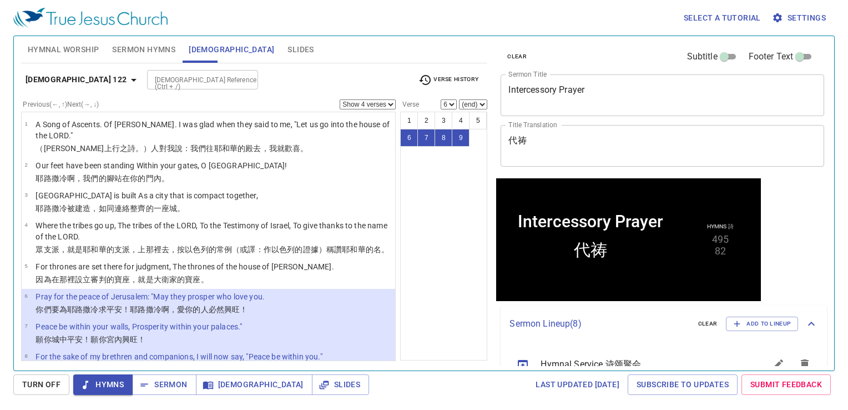
drag, startPoint x: 109, startPoint y: 54, endPoint x: 139, endPoint y: 46, distance: 31.0
click at [134, 46] on div "Hymnal Worship Sermon Hymns Bible Slides" at bounding box center [254, 49] width 467 height 27
click at [148, 47] on span "Sermon Hymns" at bounding box center [143, 50] width 63 height 14
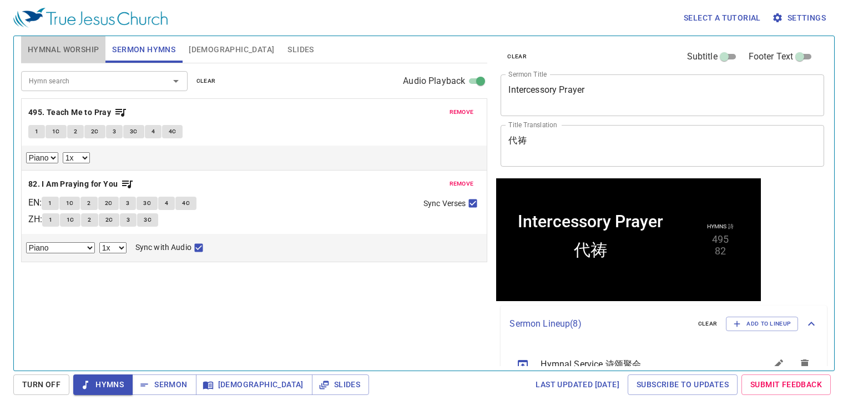
click at [55, 57] on button "Hymnal Worship" at bounding box center [63, 49] width 85 height 27
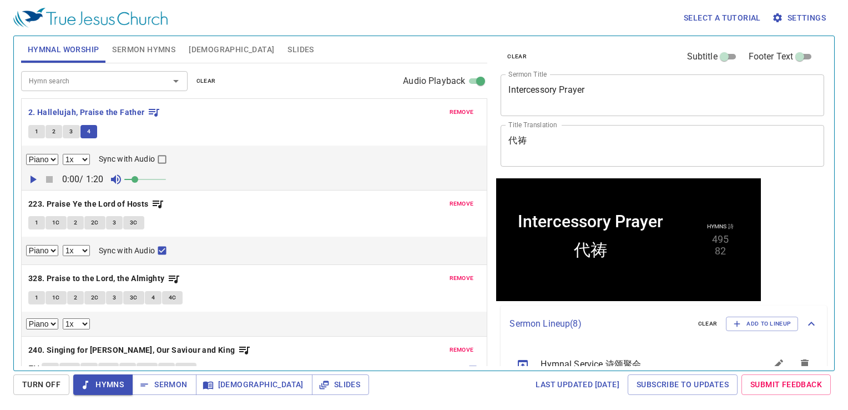
drag, startPoint x: 95, startPoint y: 385, endPoint x: 76, endPoint y: 381, distance: 19.9
click at [77, 381] on button "Hymns" at bounding box center [102, 384] width 59 height 21
click at [52, 203] on b "223. Praise Ye the Lord of Hosts" at bounding box center [88, 204] width 120 height 14
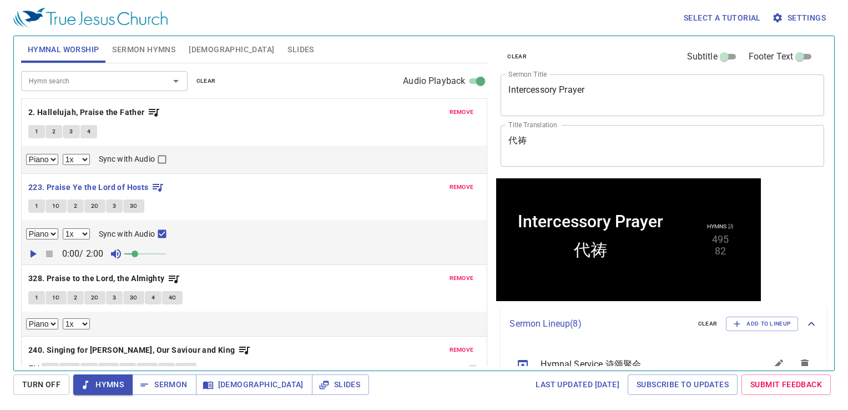
click at [31, 203] on button "1" at bounding box center [36, 205] width 17 height 13
checkbox input "false"
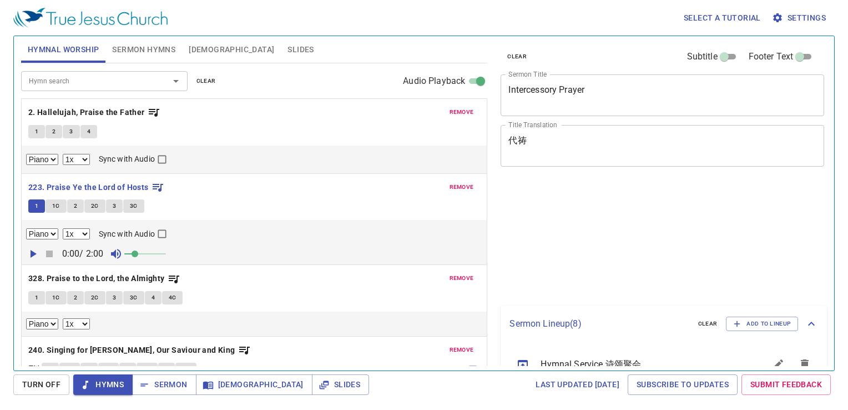
select select "1"
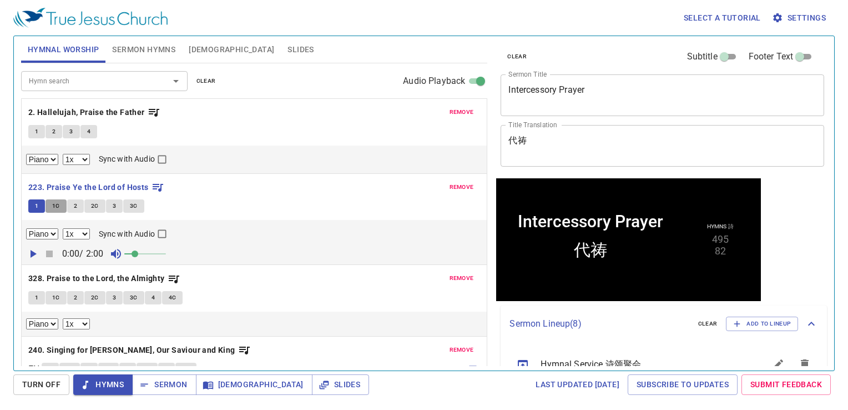
click at [61, 207] on button "1C" at bounding box center [56, 205] width 21 height 13
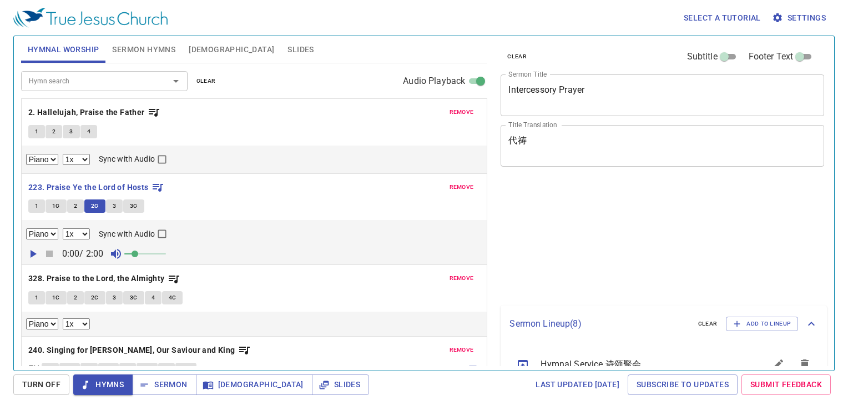
select select "1"
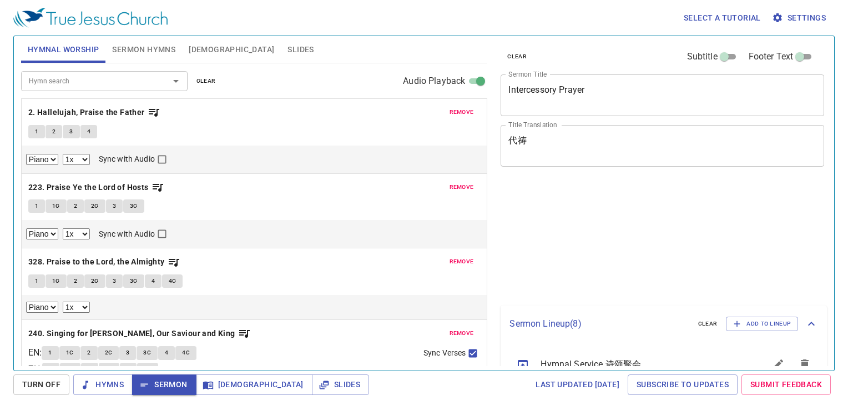
select select "1"
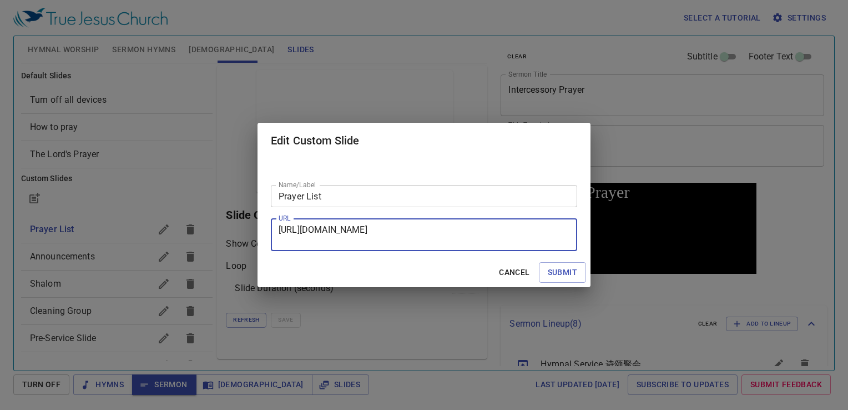
click at [505, 240] on textarea "[URL][DOMAIN_NAME]" at bounding box center [424, 234] width 291 height 21
click at [481, 241] on textarea "[URL][DOMAIN_NAME]" at bounding box center [424, 234] width 291 height 21
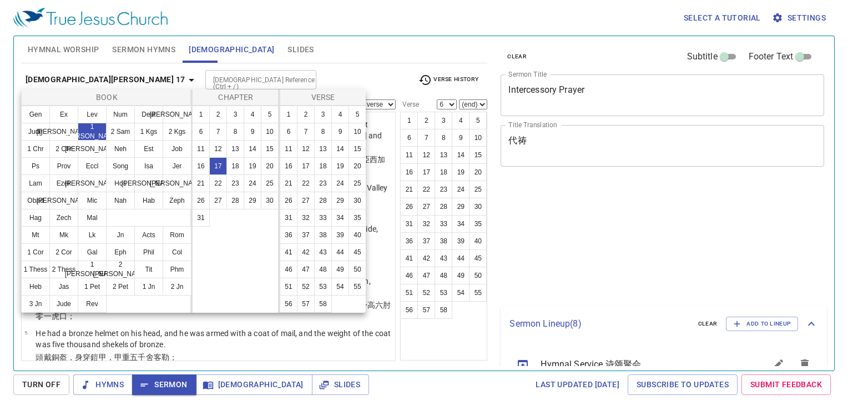
select select "6"
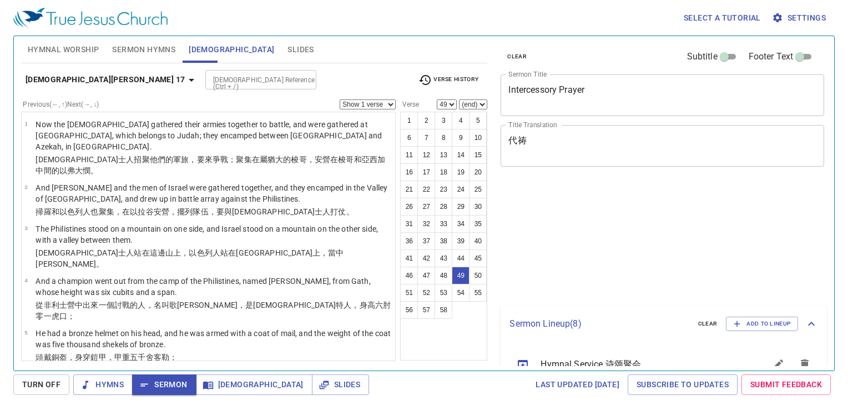
select select "49"
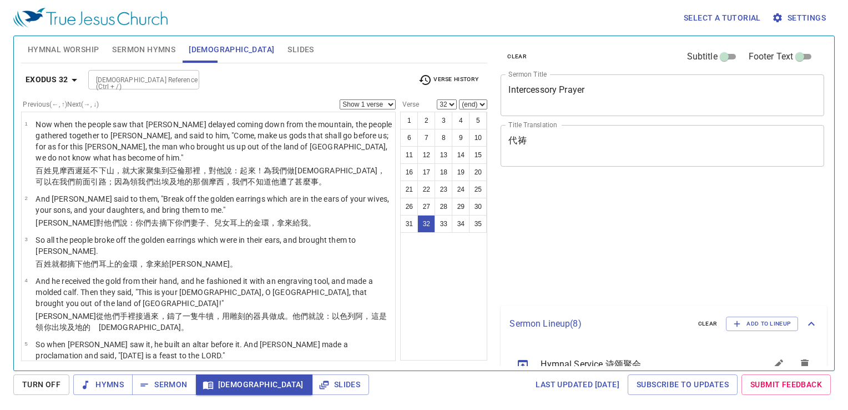
select select "32"
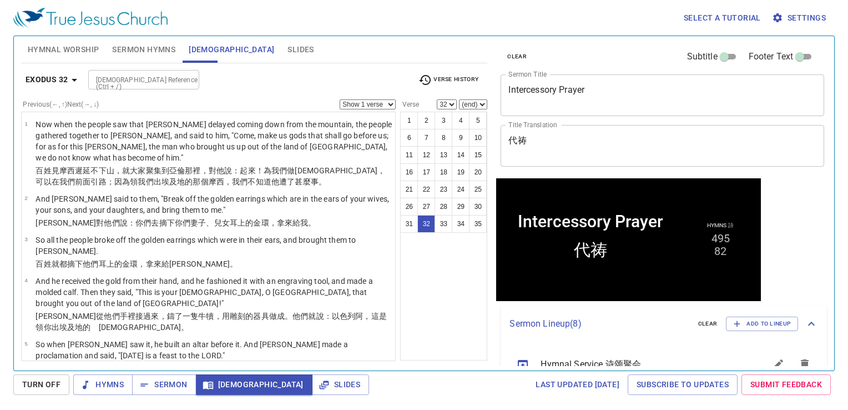
scroll to position [1330, 0]
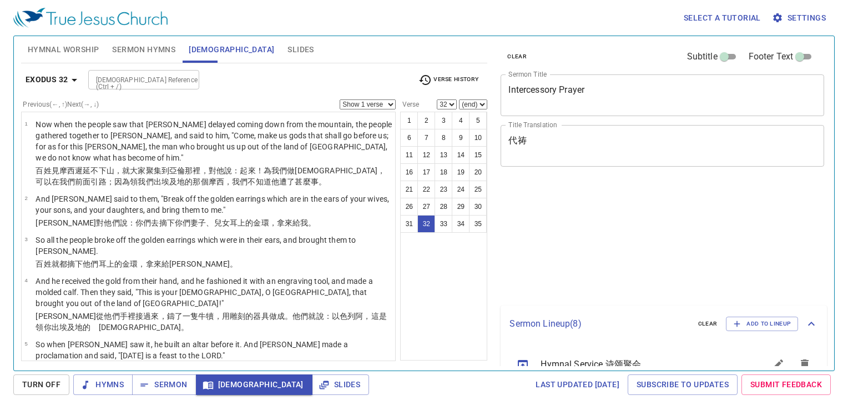
select select "32"
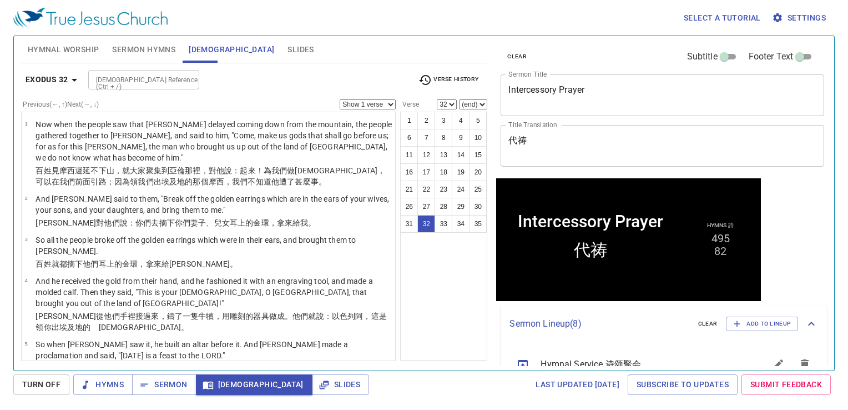
scroll to position [1330, 0]
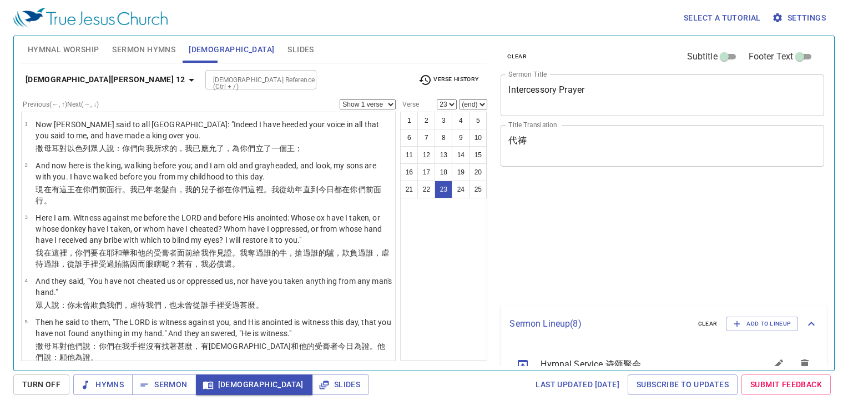
select select "23"
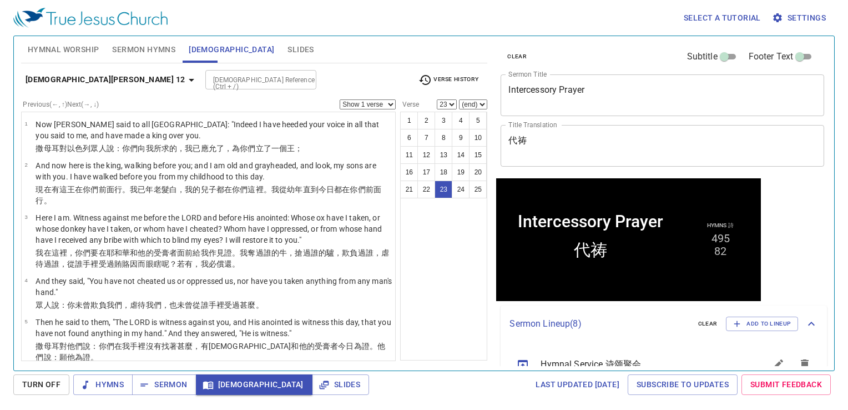
scroll to position [932, 0]
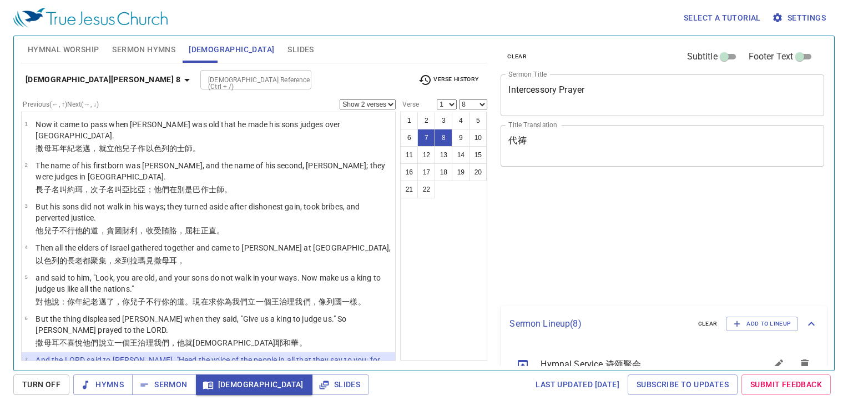
select select "2"
select select "8"
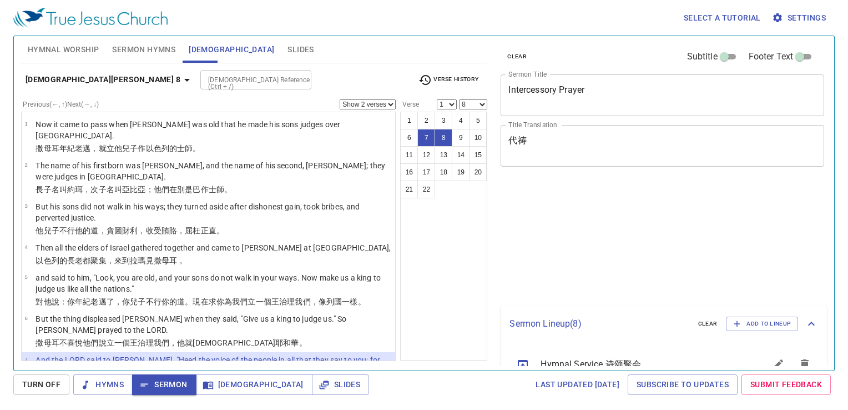
select select "2"
select select "8"
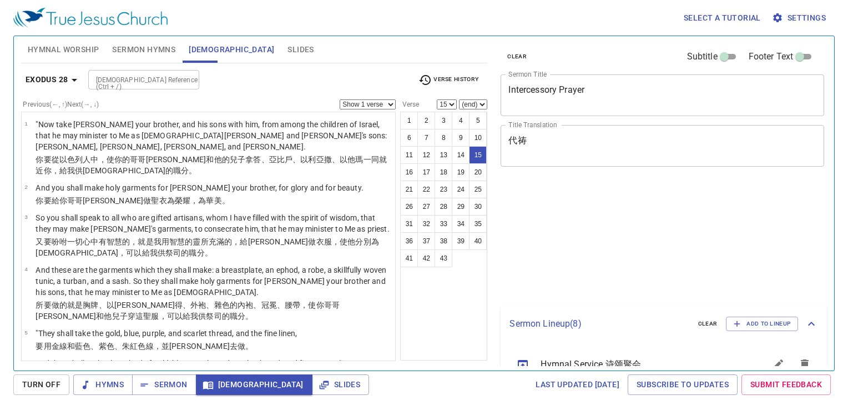
select select "15"
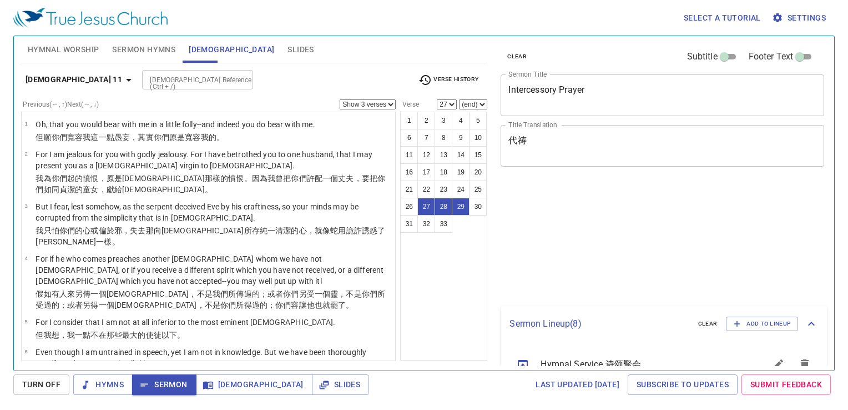
select select "3"
select select "27"
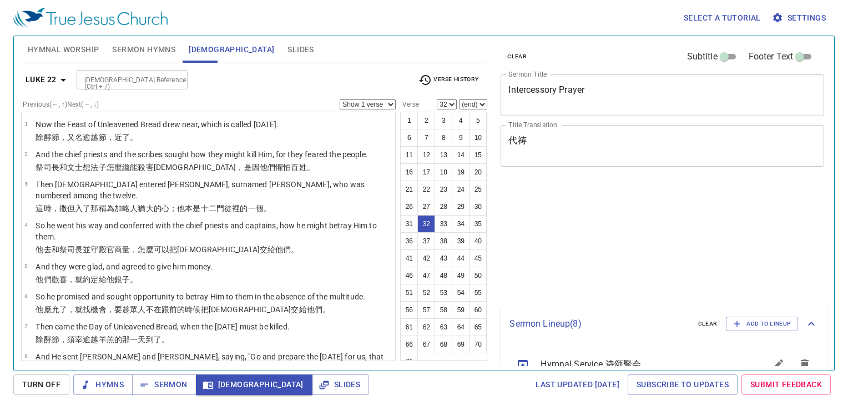
select select "32"
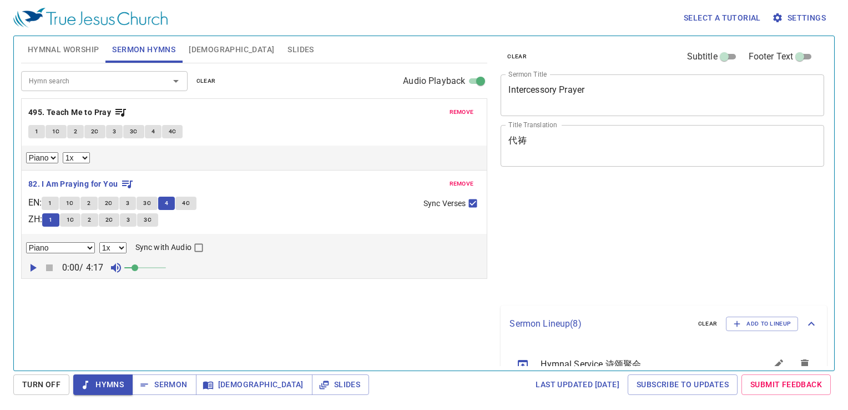
select select "1"
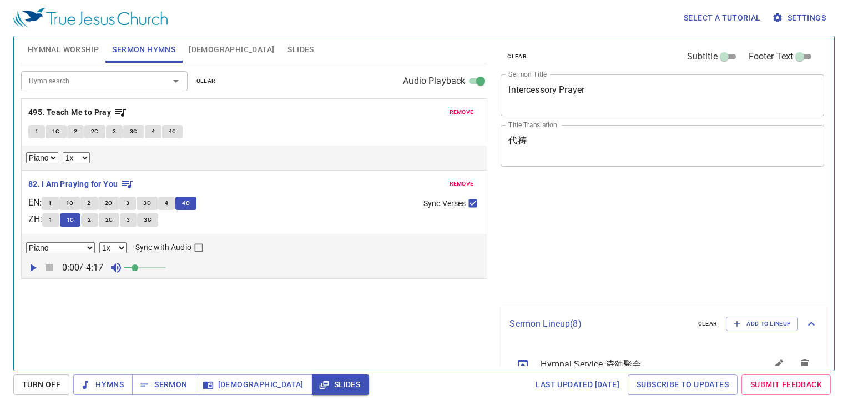
select select "1"
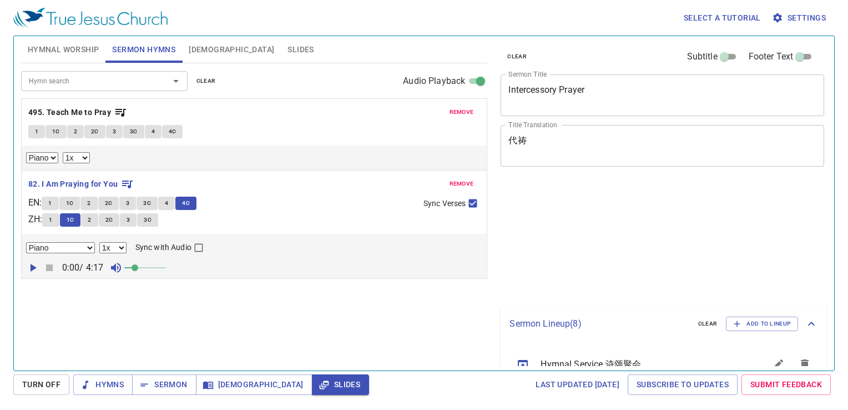
select select "1"
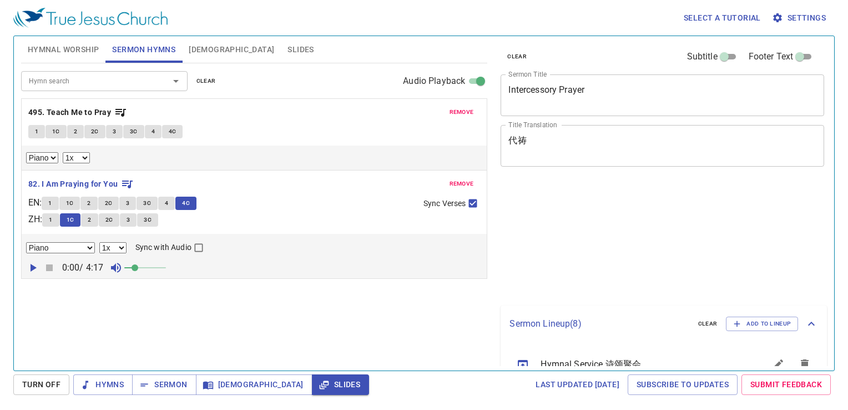
select select "1"
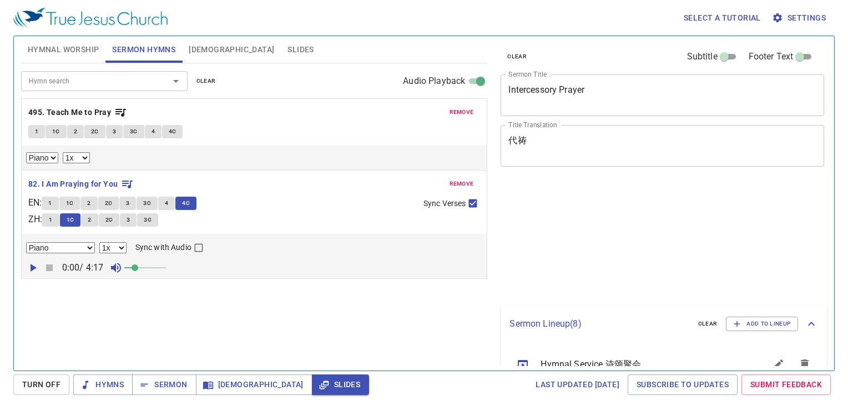
select select "1"
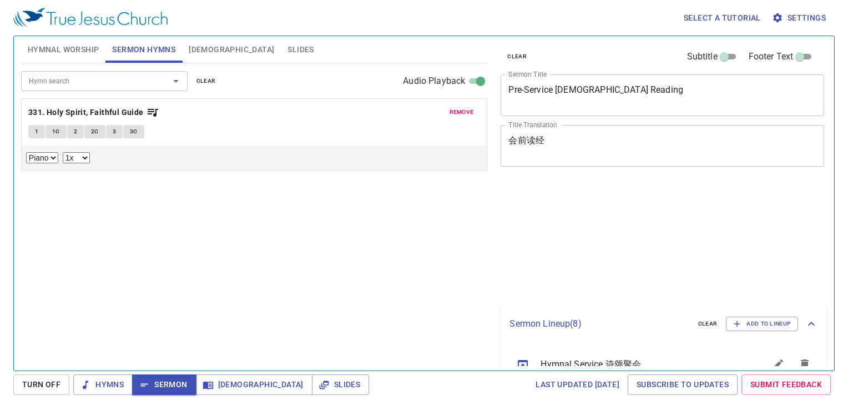
select select "1"
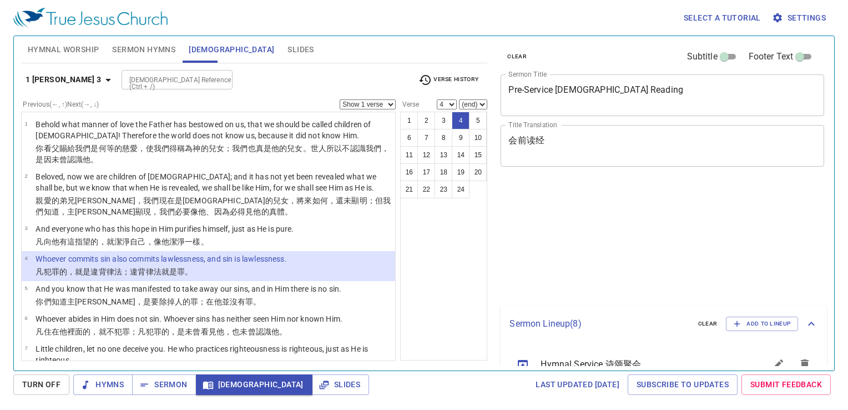
select select "4"
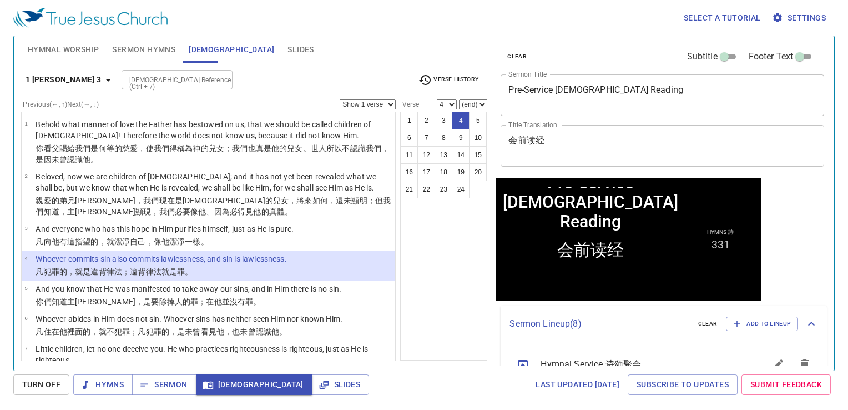
scroll to position [167, 0]
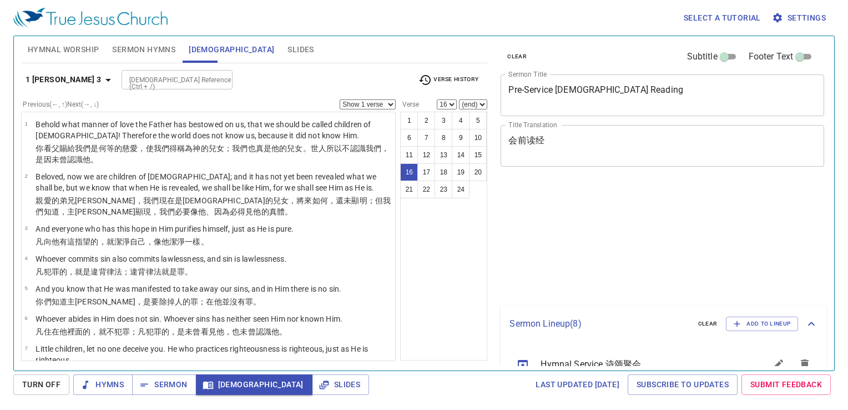
select select "16"
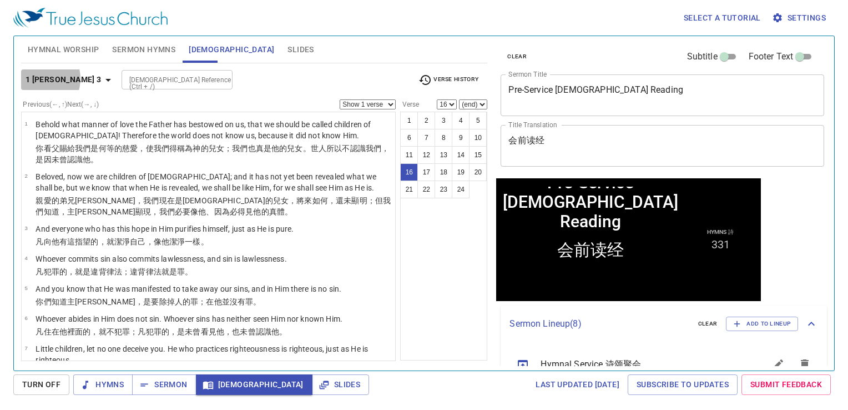
click at [40, 78] on b "1 [PERSON_NAME] 3" at bounding box center [64, 80] width 76 height 14
